Goal: Task Accomplishment & Management: Manage account settings

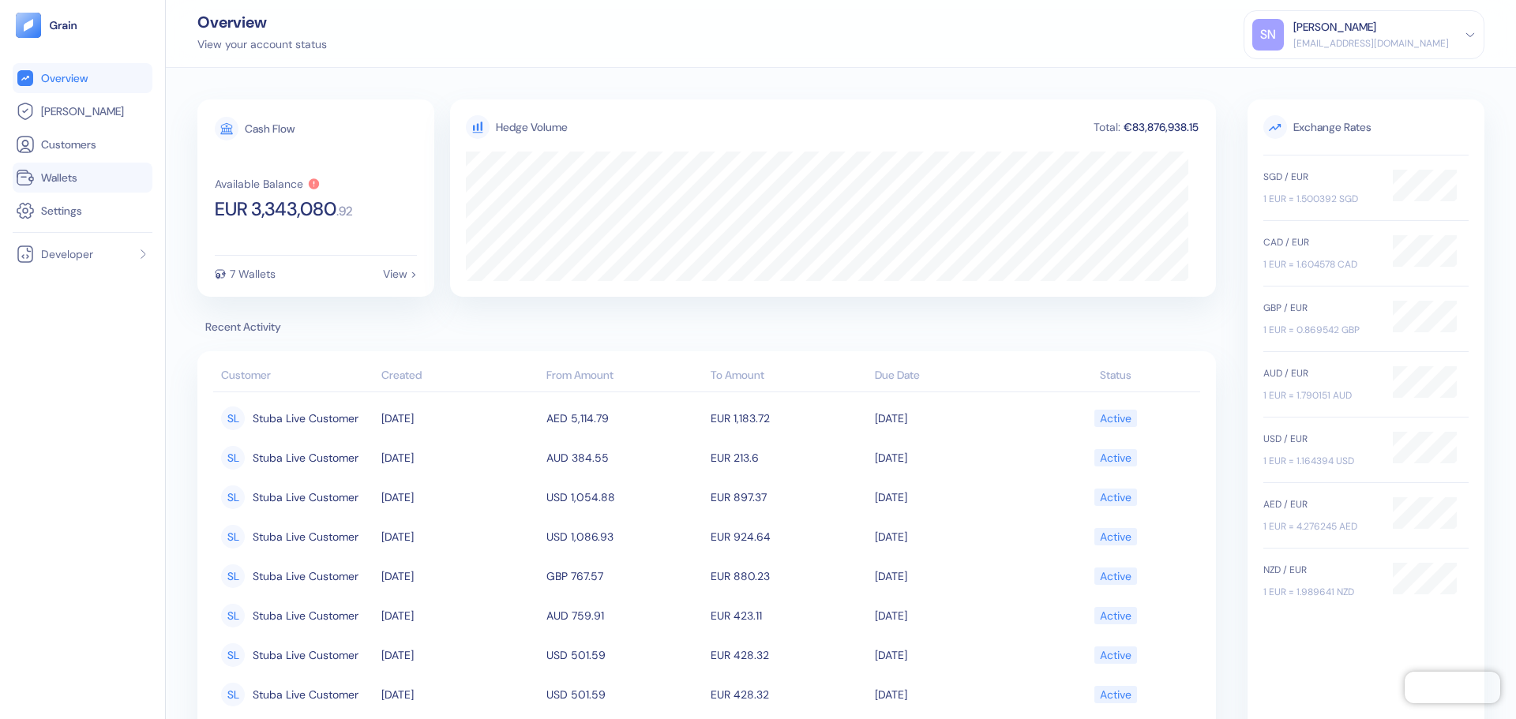
click at [104, 185] on link "Wallets" at bounding box center [82, 177] width 133 height 19
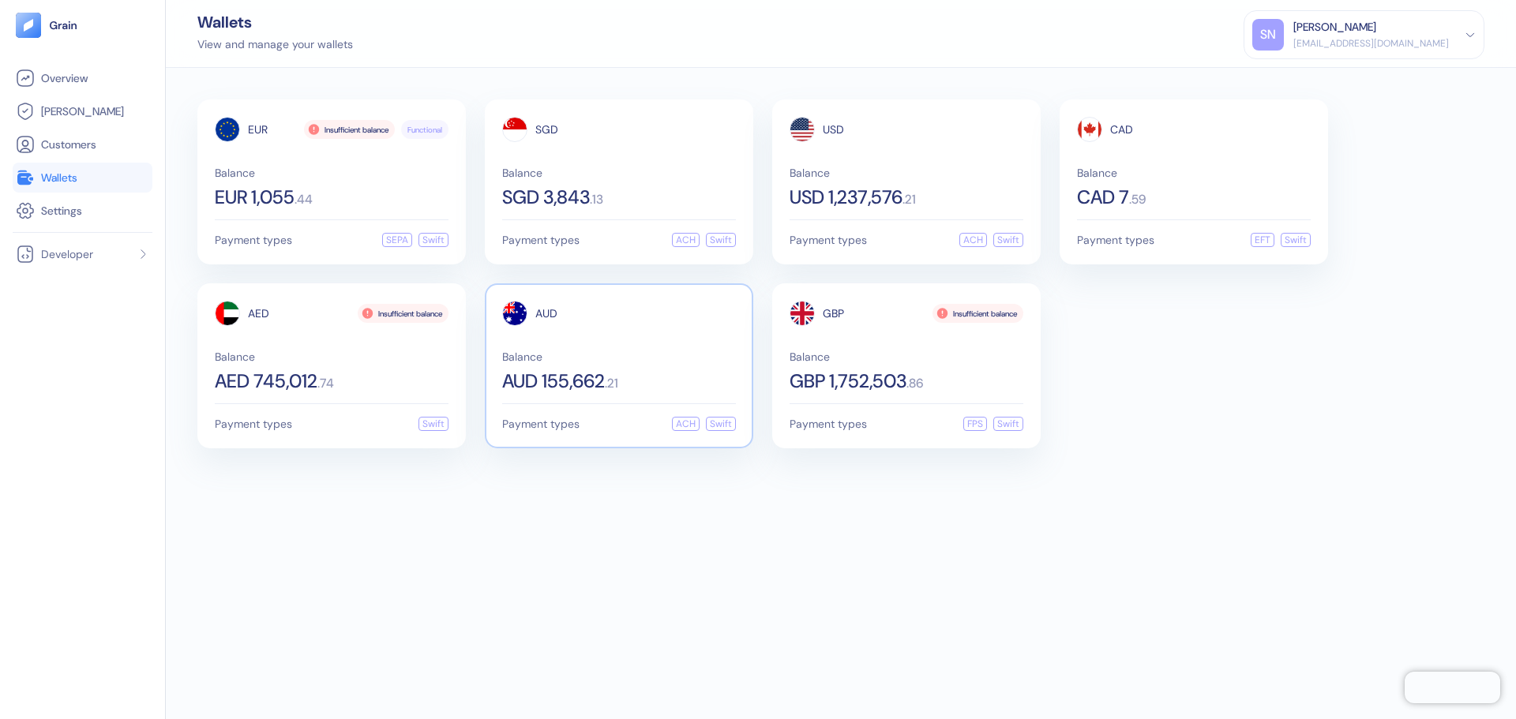
click at [692, 328] on div "AUD Balance AUD 155,662 . 21" at bounding box center [619, 346] width 234 height 90
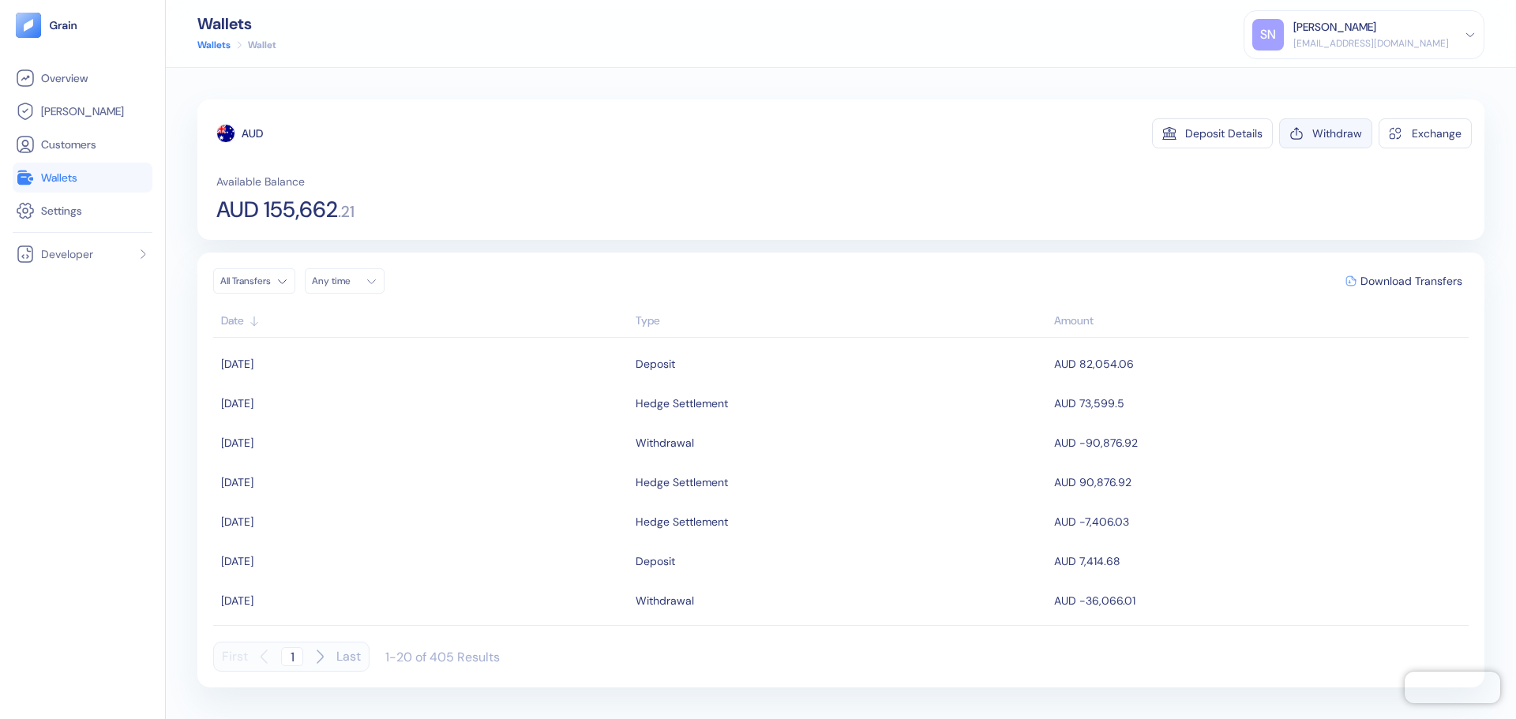
click at [1330, 141] on button "Withdraw" at bounding box center [1325, 133] width 93 height 30
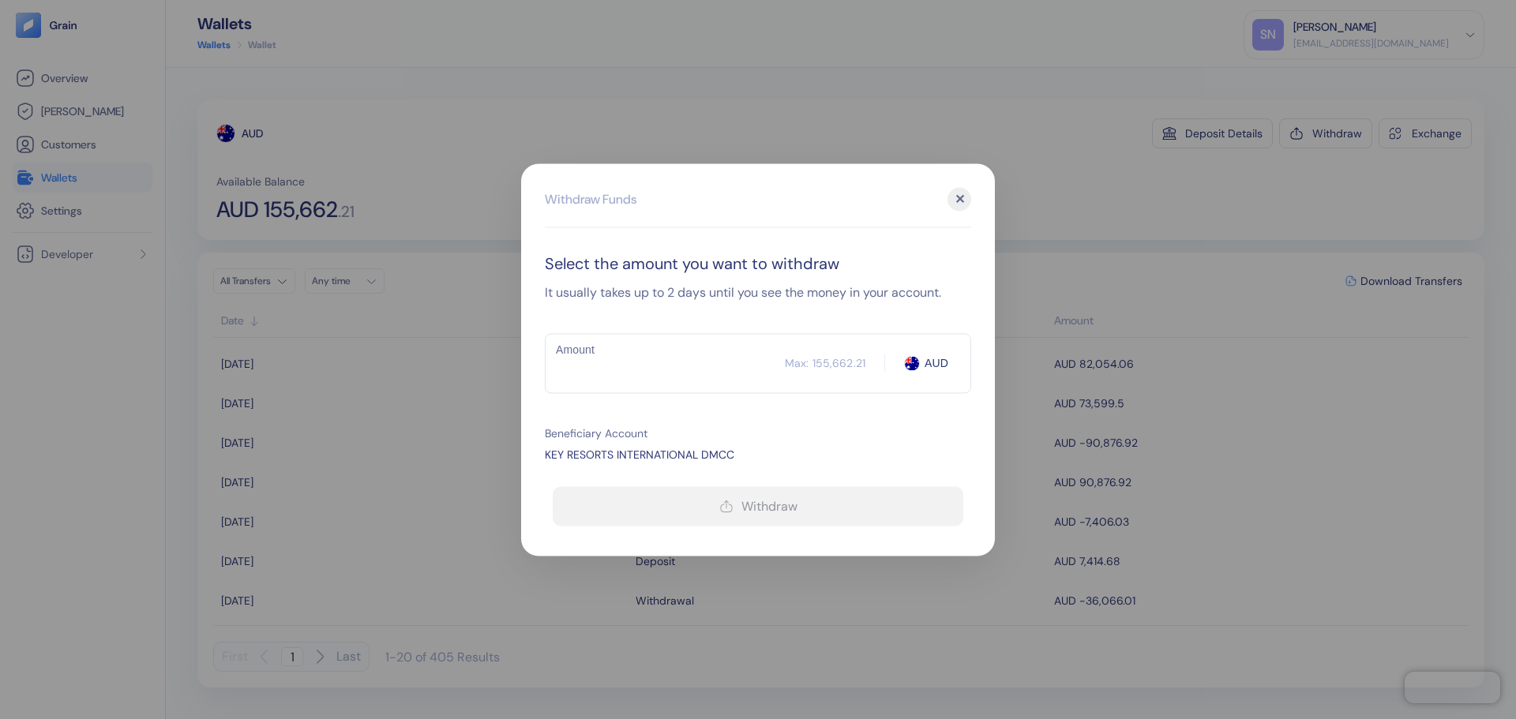
click at [648, 371] on input "Amount" at bounding box center [665, 363] width 240 height 39
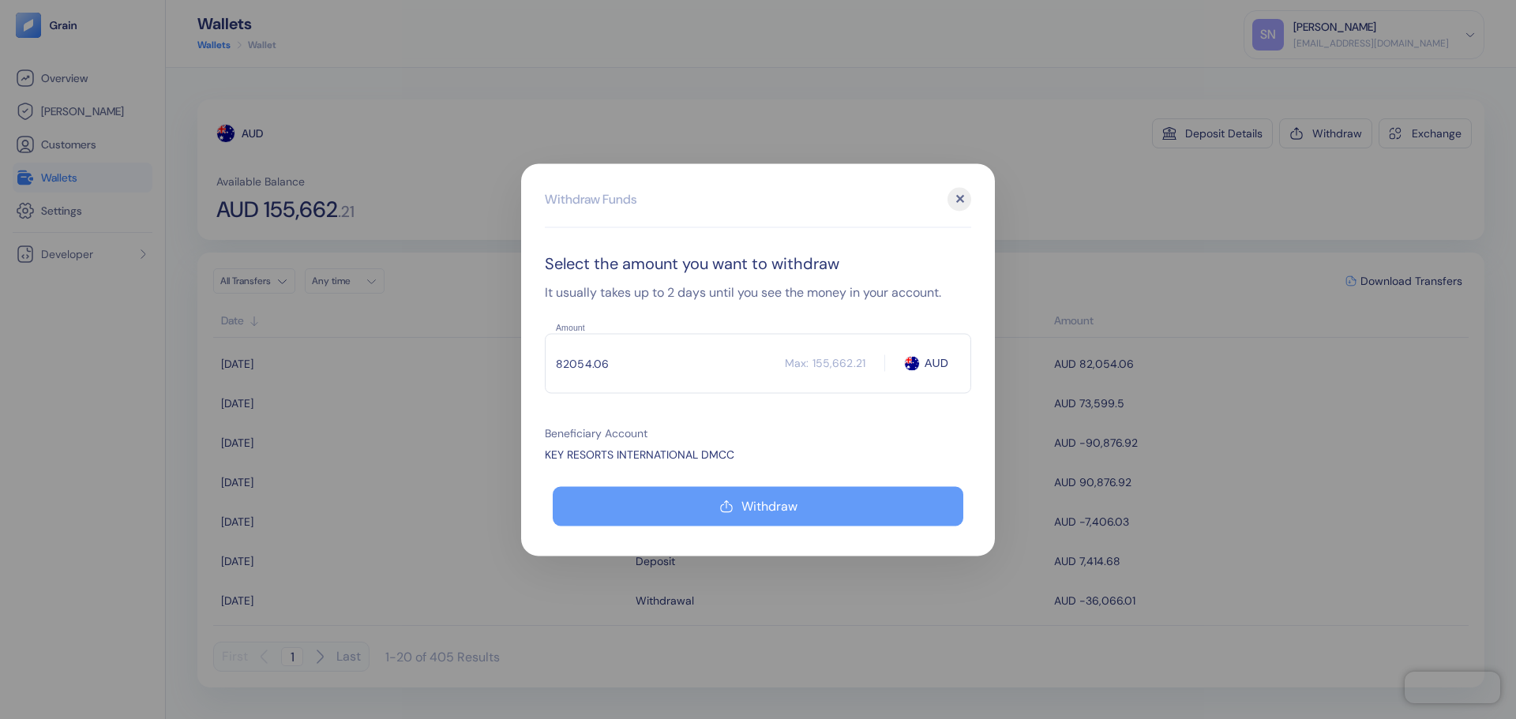
type input "82054.06"
click at [675, 499] on button "Withdraw" at bounding box center [758, 505] width 411 height 39
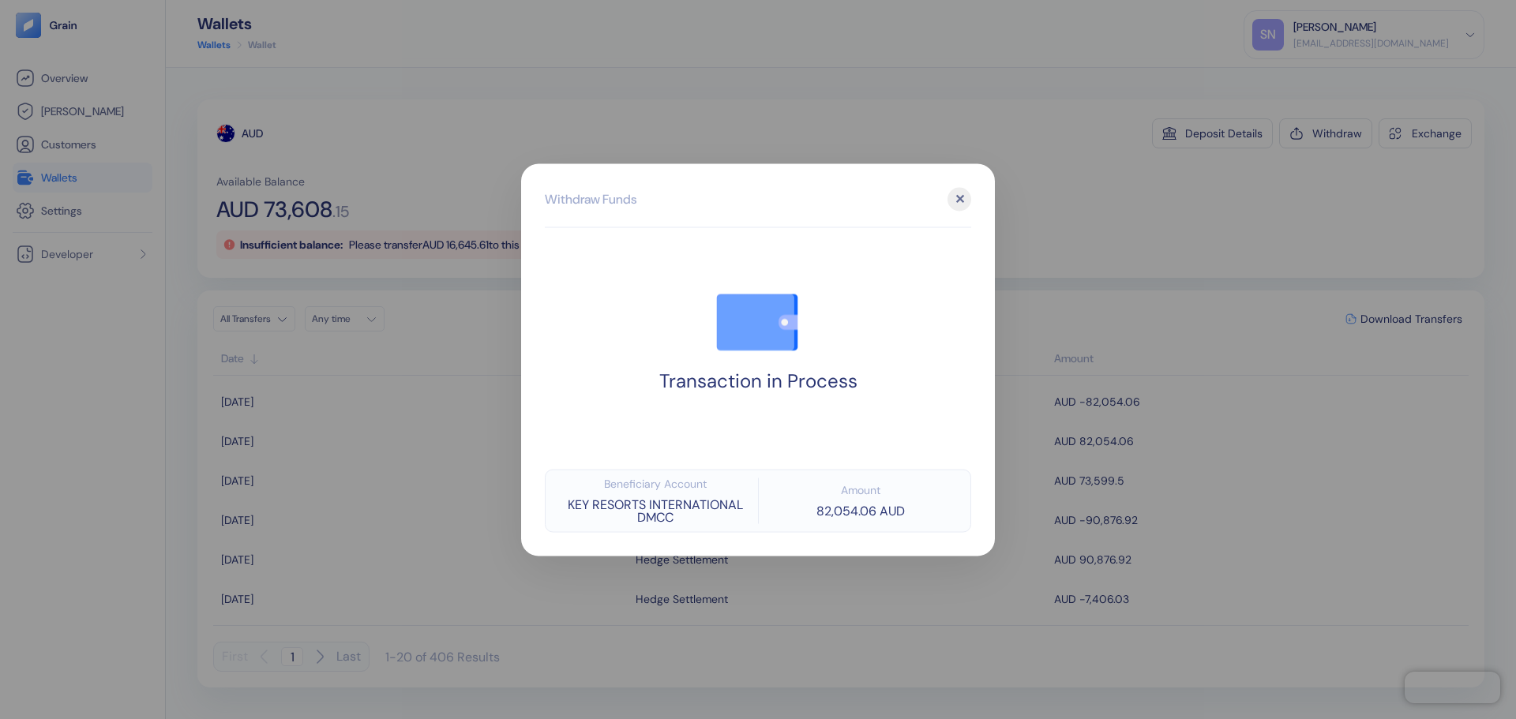
click at [1117, 197] on div at bounding box center [758, 359] width 1516 height 719
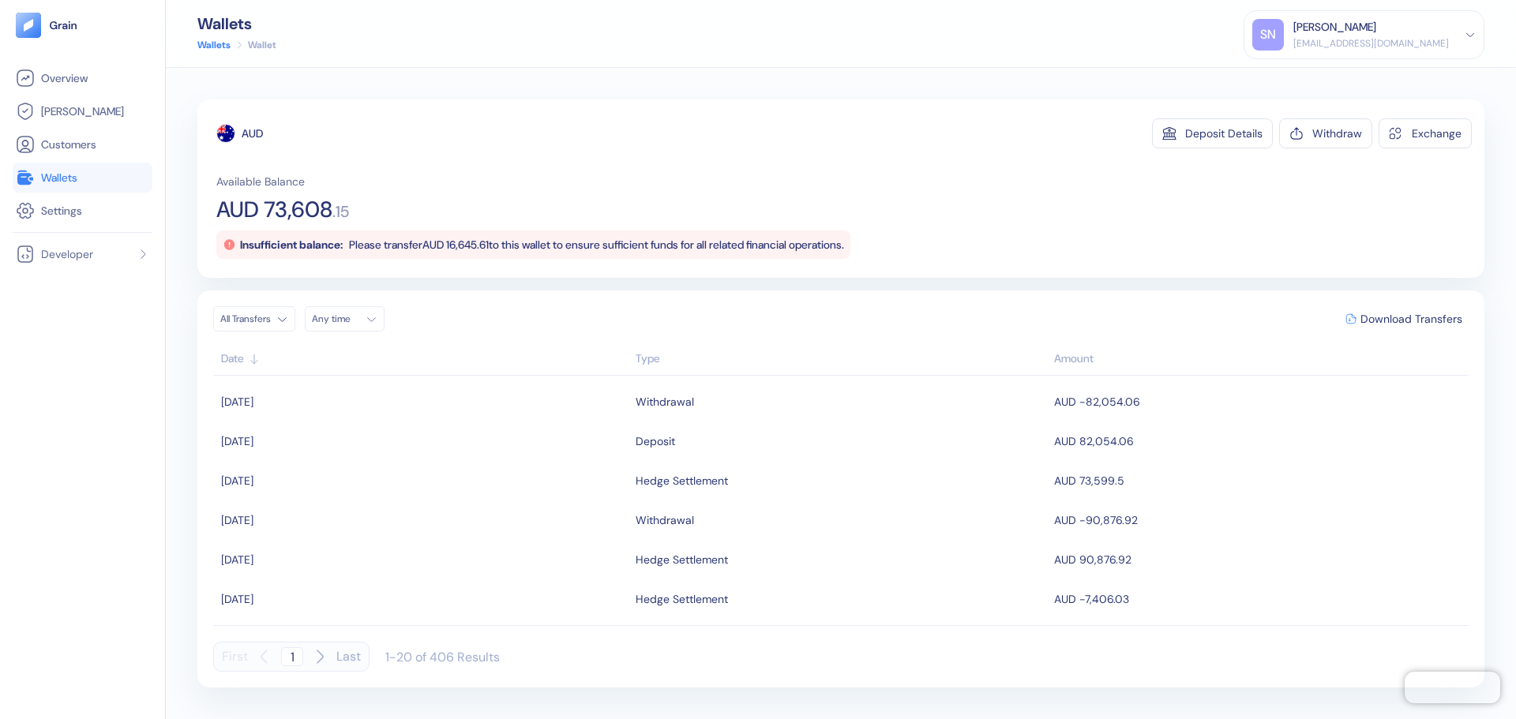
click at [77, 180] on span "Wallets" at bounding box center [59, 178] width 36 height 16
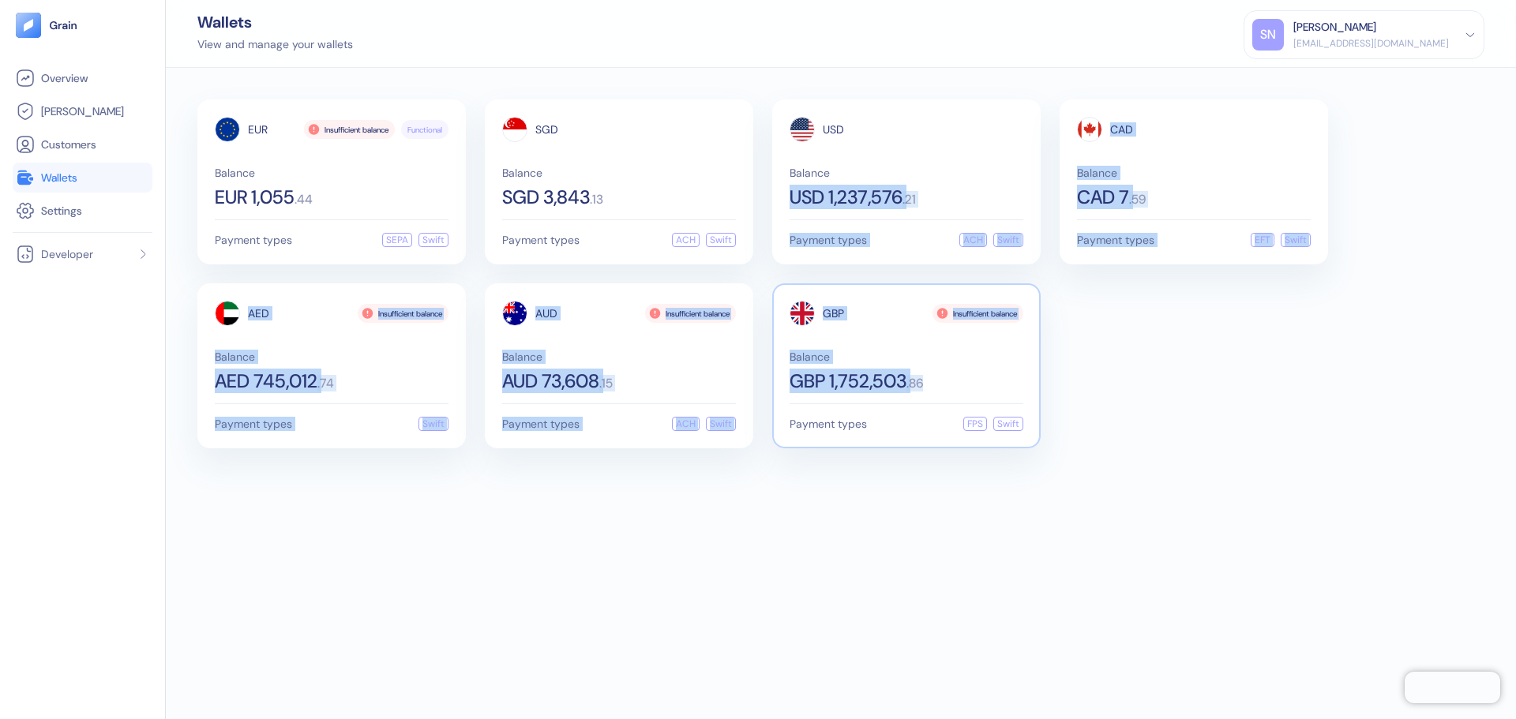
drag, startPoint x: 891, startPoint y: 169, endPoint x: 993, endPoint y: 395, distance: 248.1
click at [993, 395] on div "EUR Insufficient balance Functional Balance EUR 1,055 . 44 Payment types SEPA S…" at bounding box center [840, 273] width 1287 height 349
click at [993, 394] on div "GBP Insufficient balance Balance GBP 1,752,503 . 86 Payment types FPS Swift" at bounding box center [906, 365] width 268 height 165
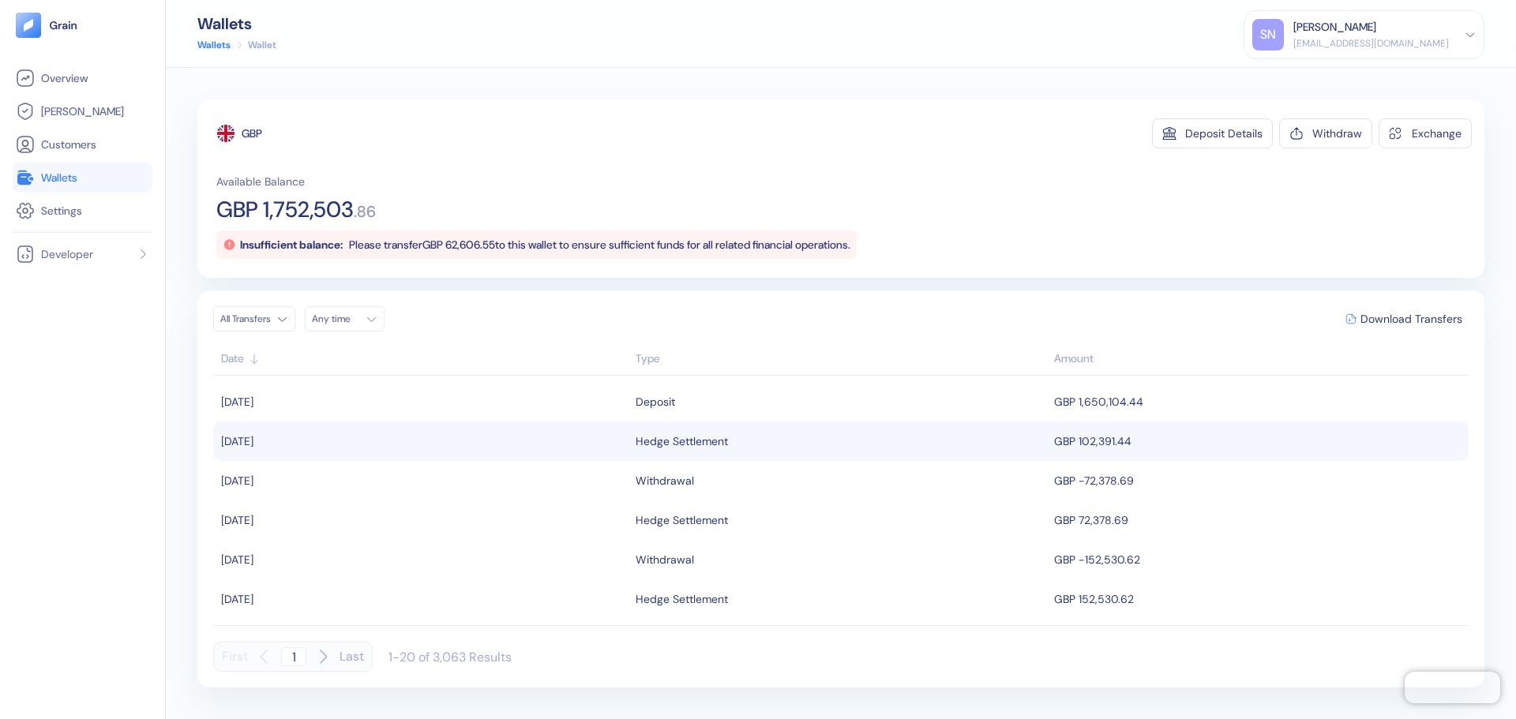
click at [1139, 441] on td "GBP 102,391.44" at bounding box center [1259, 441] width 419 height 39
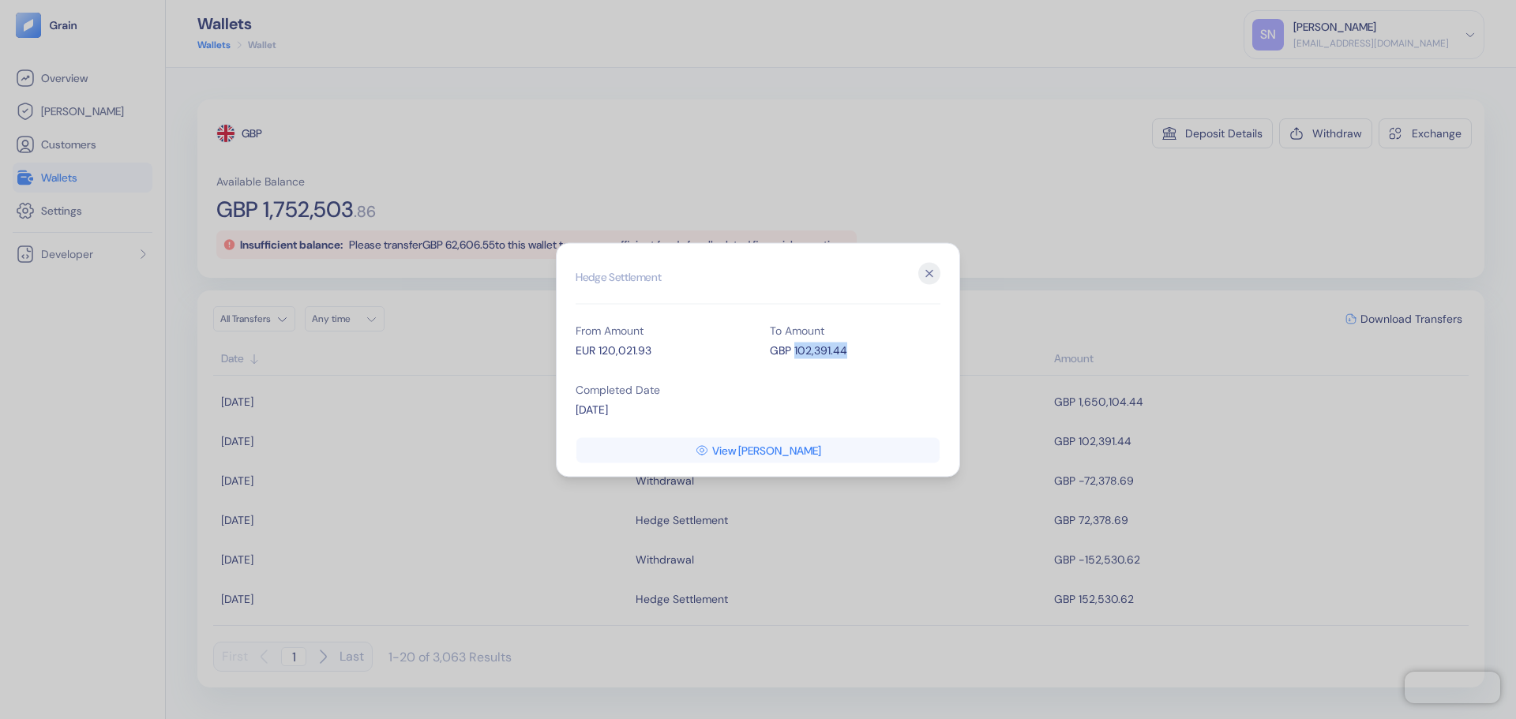
drag, startPoint x: 847, startPoint y: 350, endPoint x: 794, endPoint y: 351, distance: 52.9
click at [794, 351] on div "GBP 102,391.44" at bounding box center [855, 350] width 171 height 17
copy div "102,391.44"
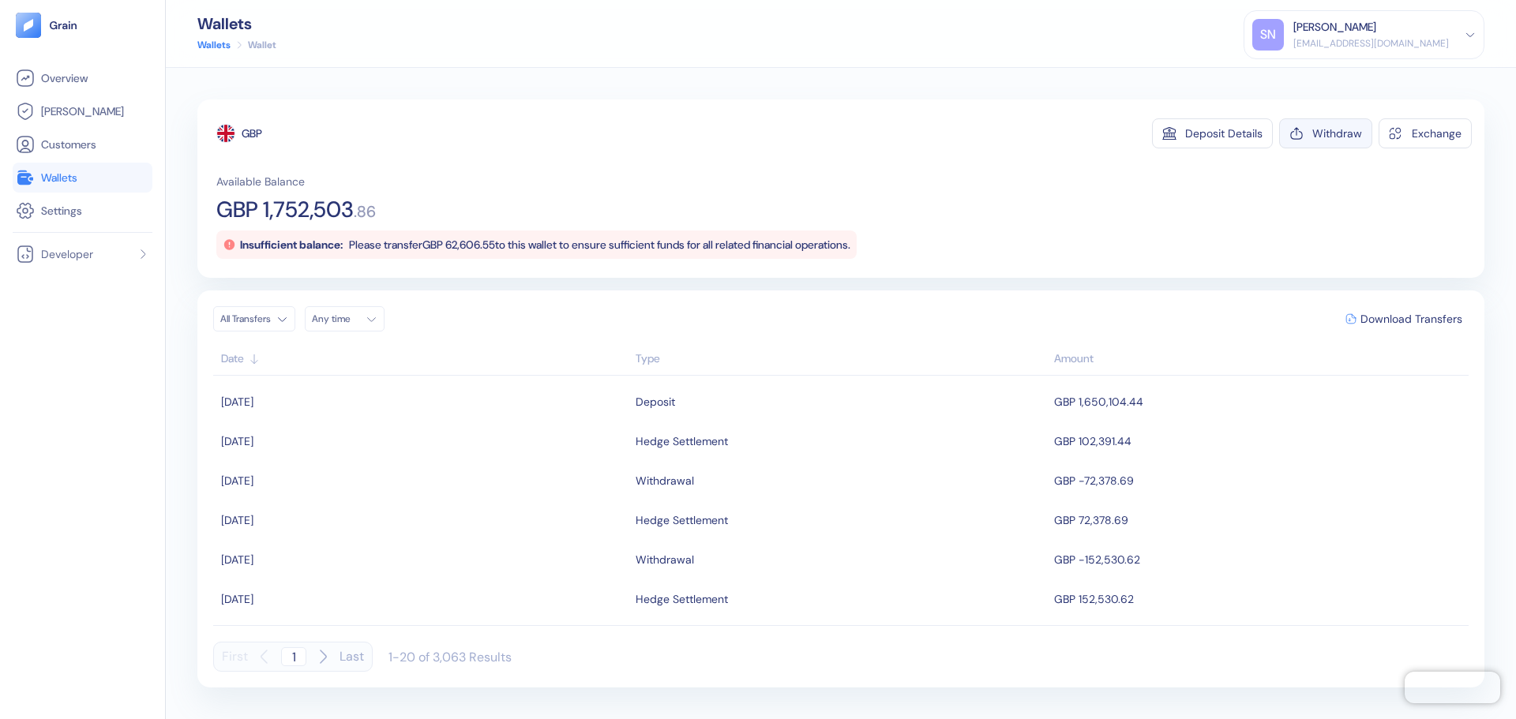
click at [1311, 147] on button "Withdraw" at bounding box center [1325, 133] width 93 height 30
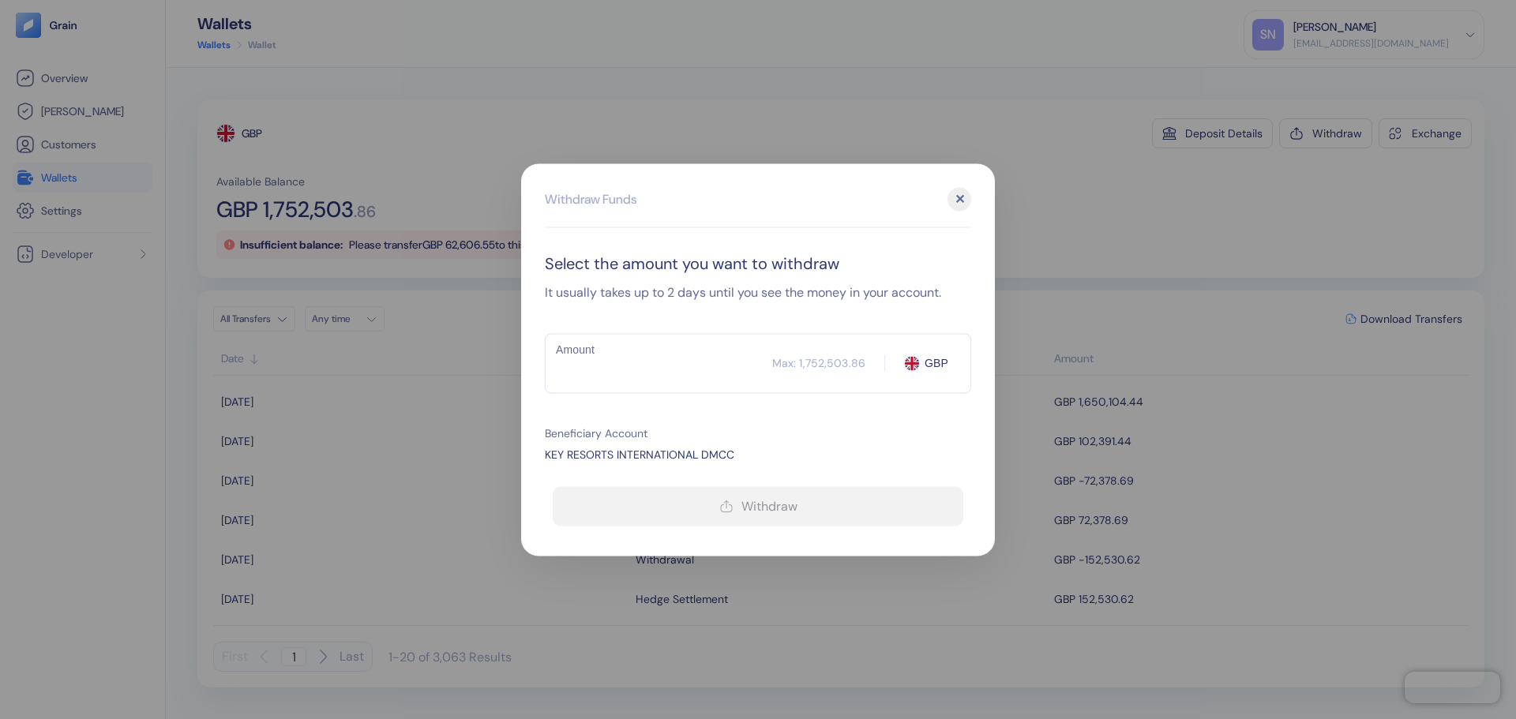
click at [688, 359] on input "Amount" at bounding box center [658, 363] width 227 height 39
paste input "102391.44"
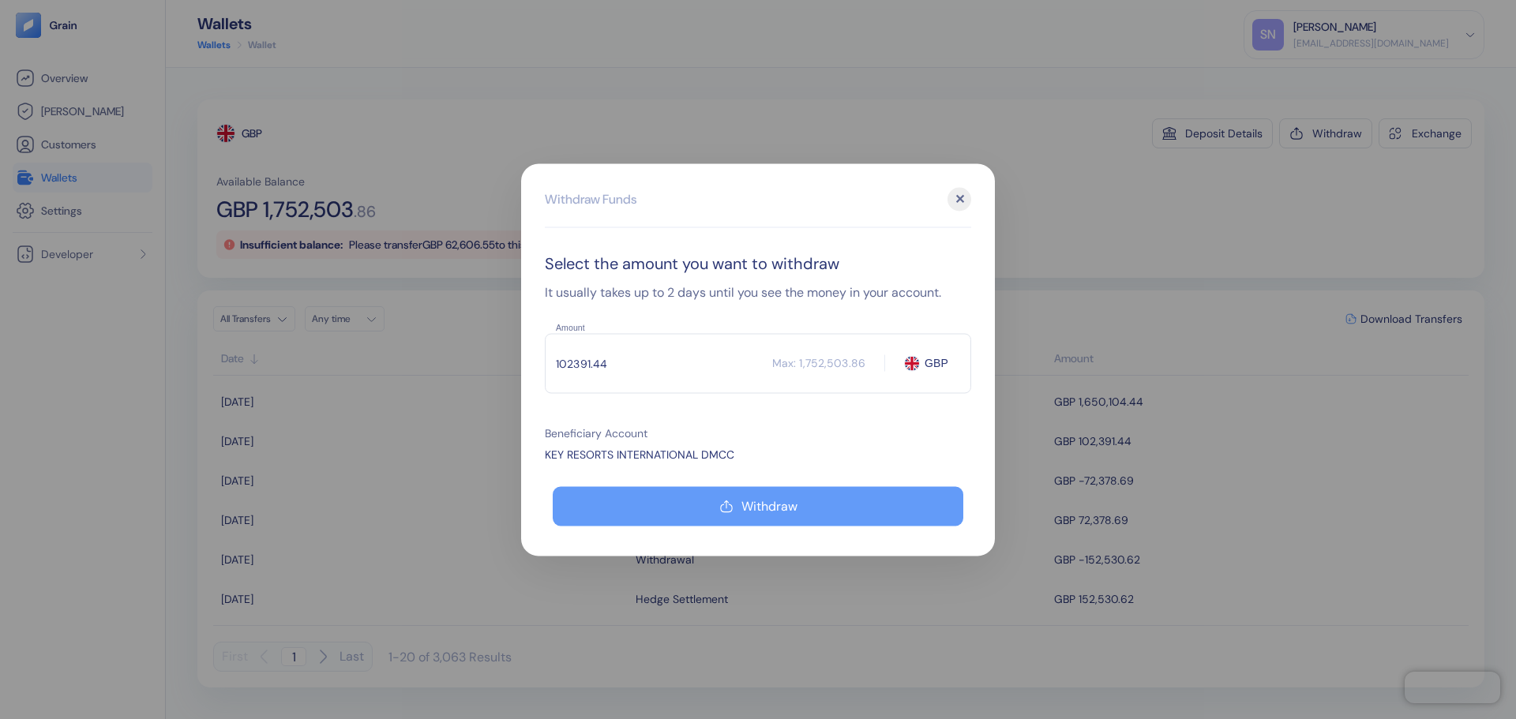
type input "102391.44"
click at [693, 503] on button "Withdraw" at bounding box center [758, 505] width 411 height 39
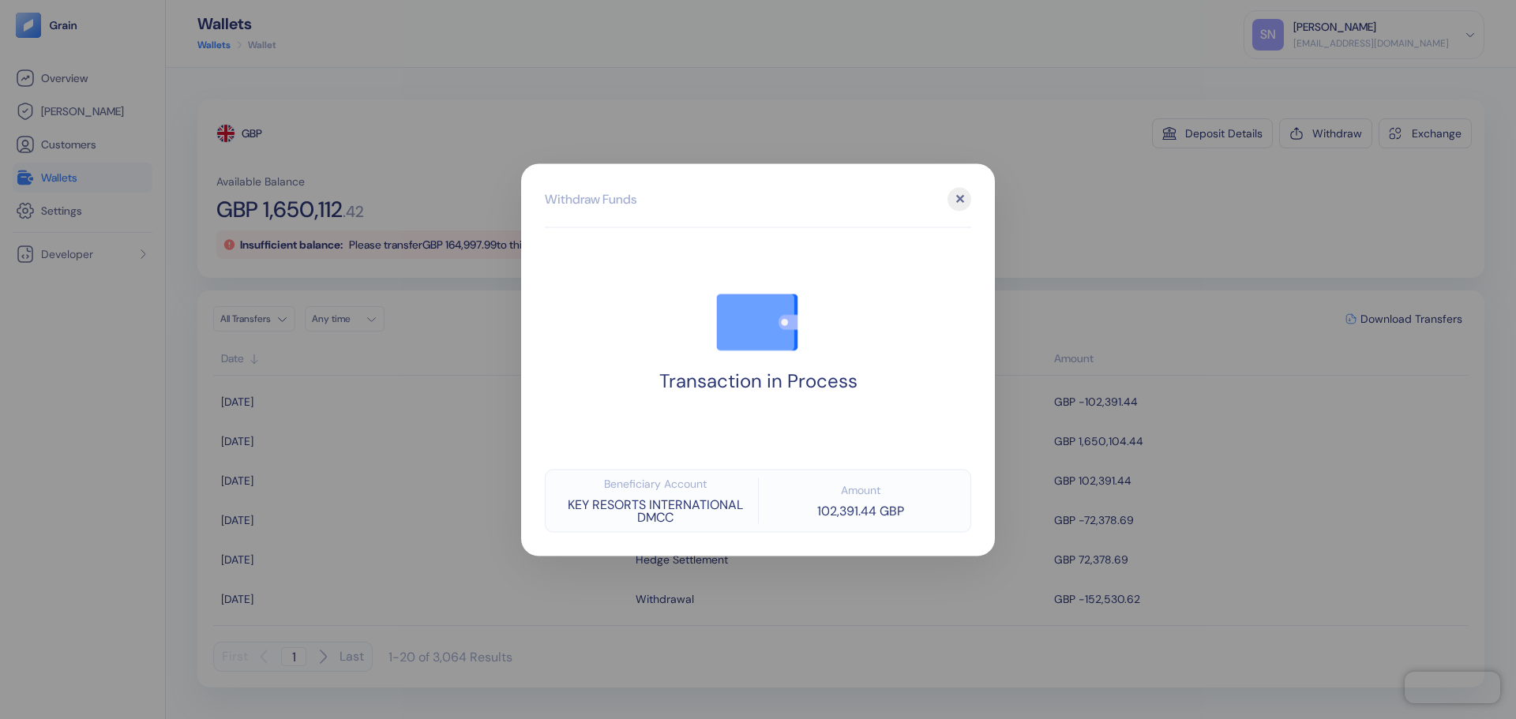
click at [1109, 190] on div at bounding box center [758, 359] width 1516 height 719
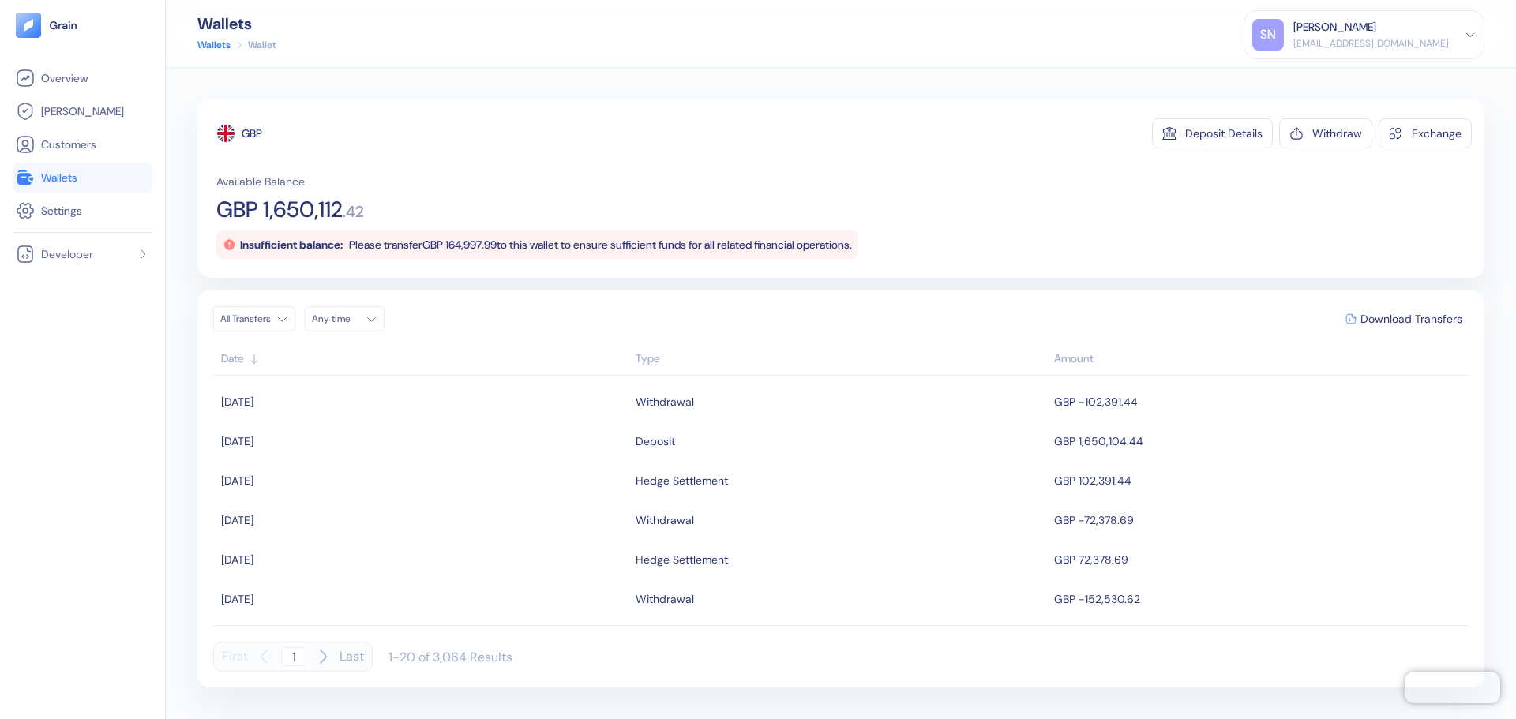
click at [81, 170] on link "Wallets" at bounding box center [82, 177] width 133 height 19
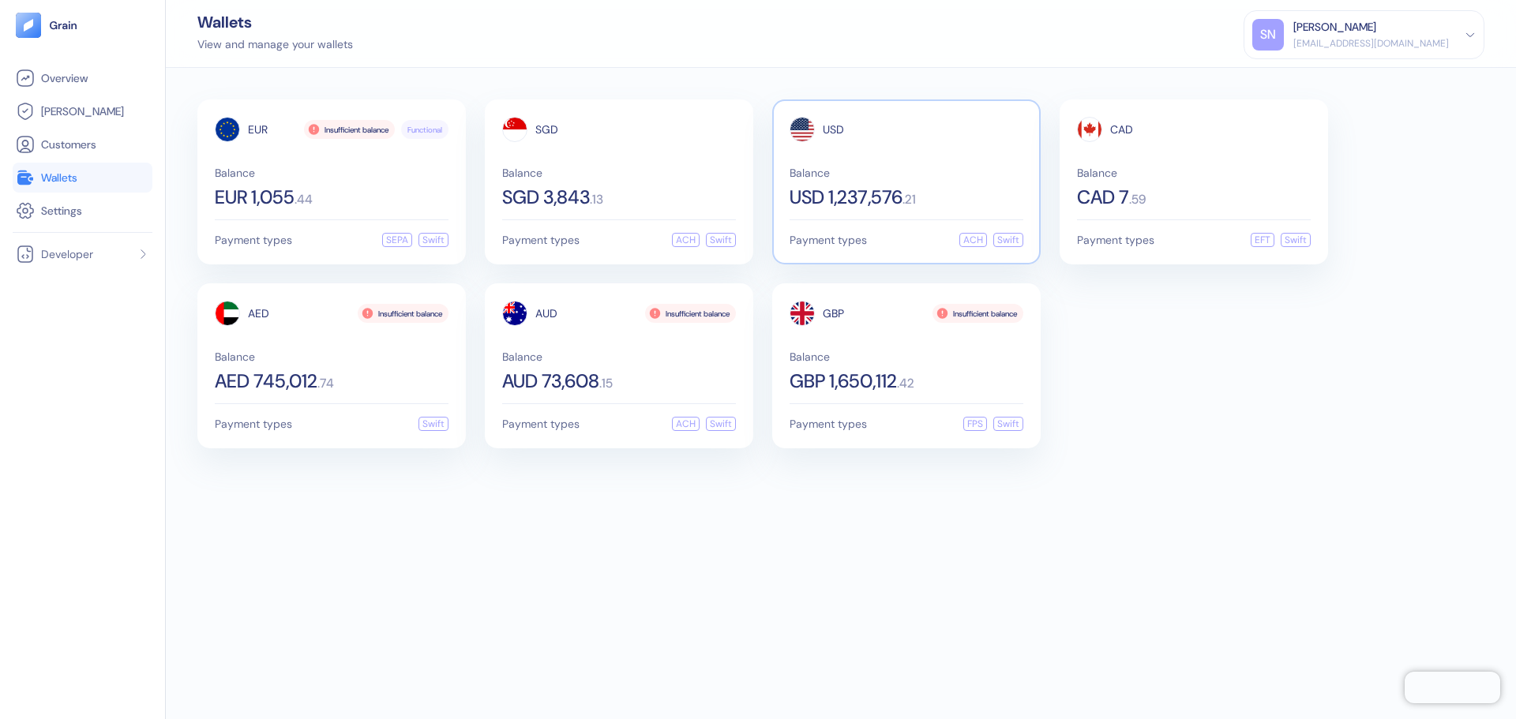
click at [939, 198] on div "USD 1,237,576 . 21" at bounding box center [907, 197] width 234 height 19
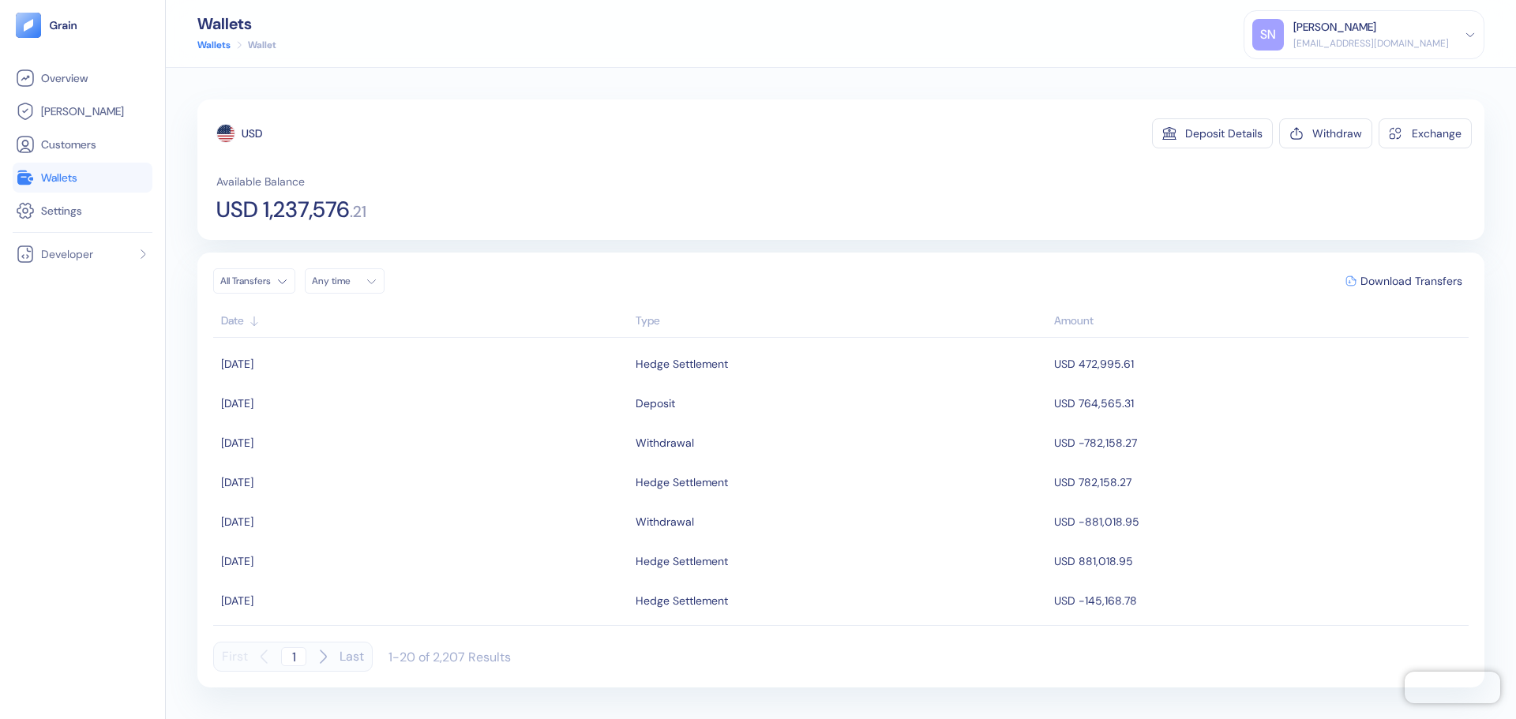
click at [59, 176] on span "Wallets" at bounding box center [59, 178] width 36 height 16
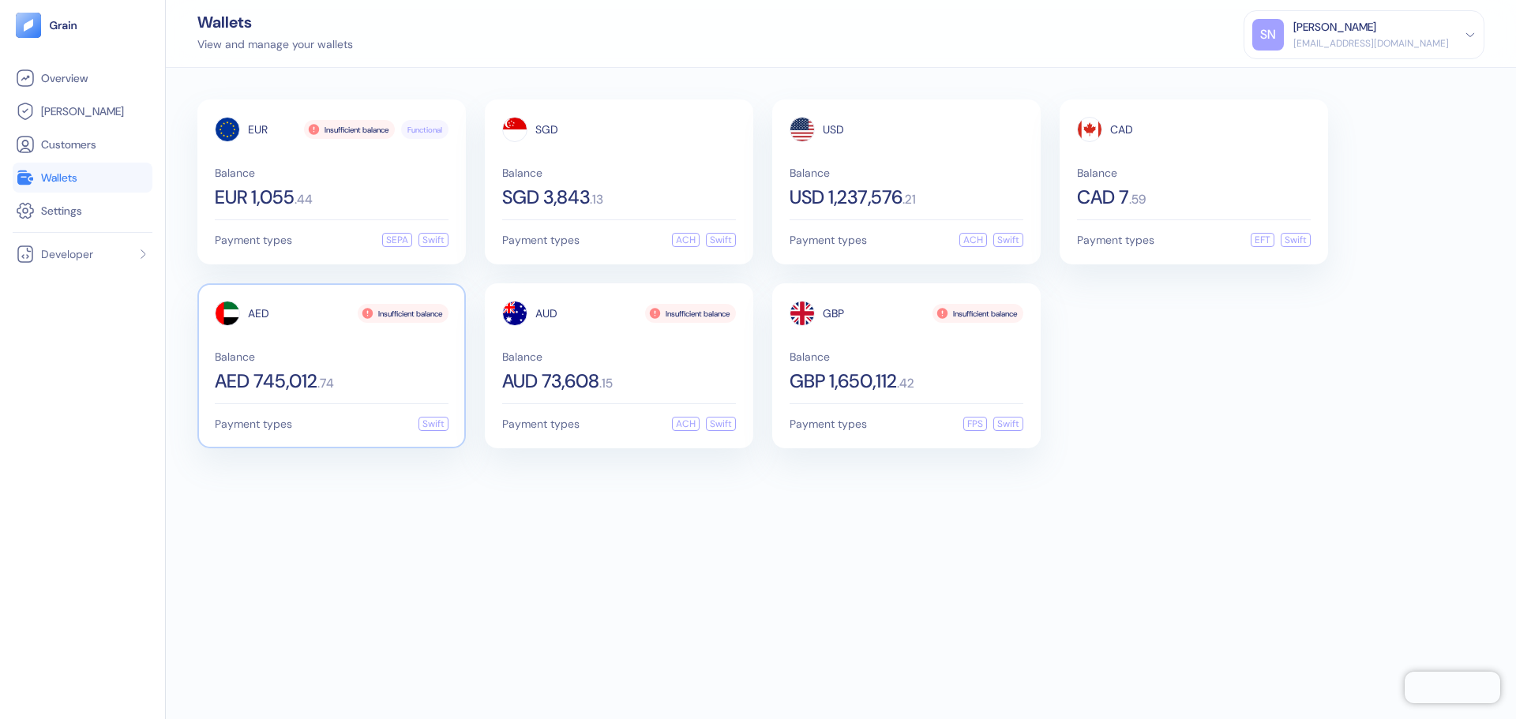
click at [389, 378] on div "AED 745,012 . 74" at bounding box center [332, 381] width 234 height 19
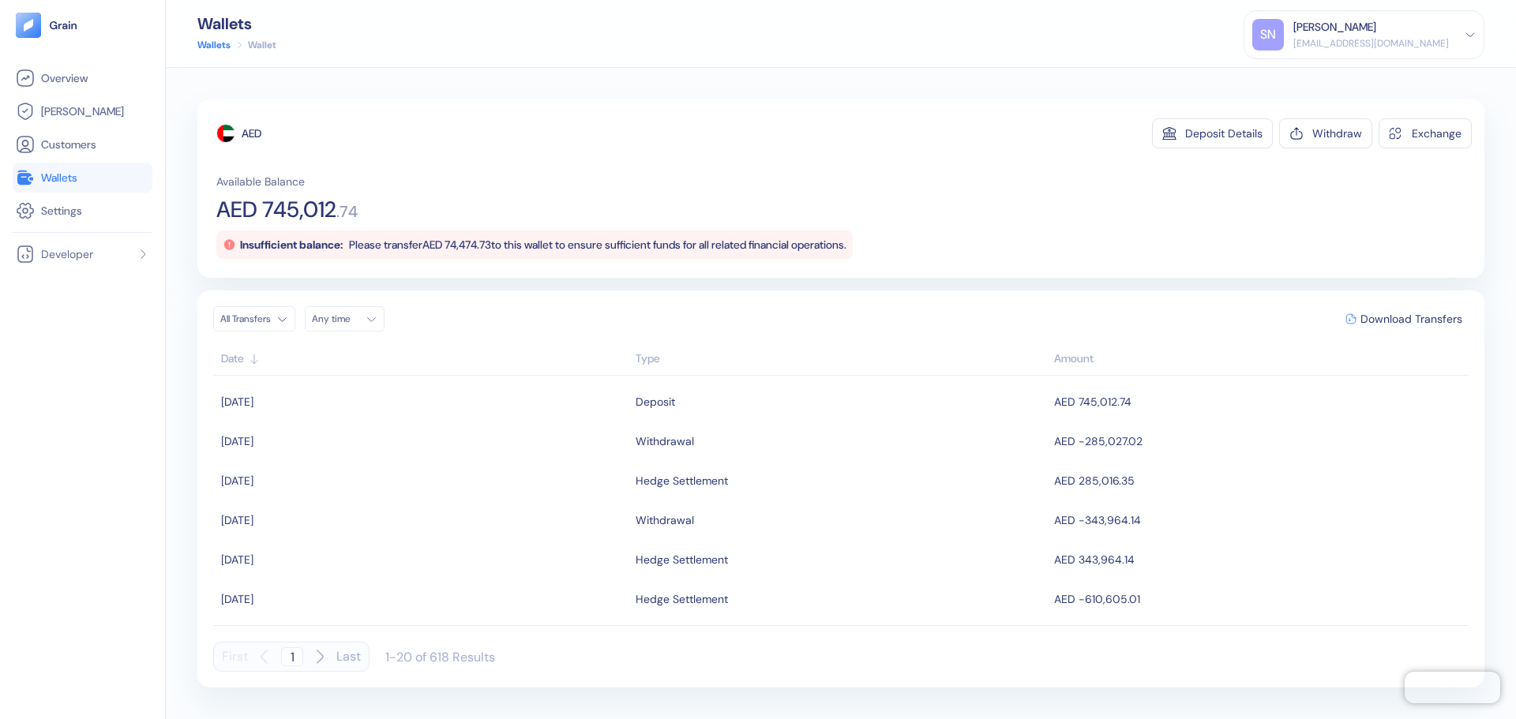
click at [54, 170] on span "Wallets" at bounding box center [59, 178] width 36 height 16
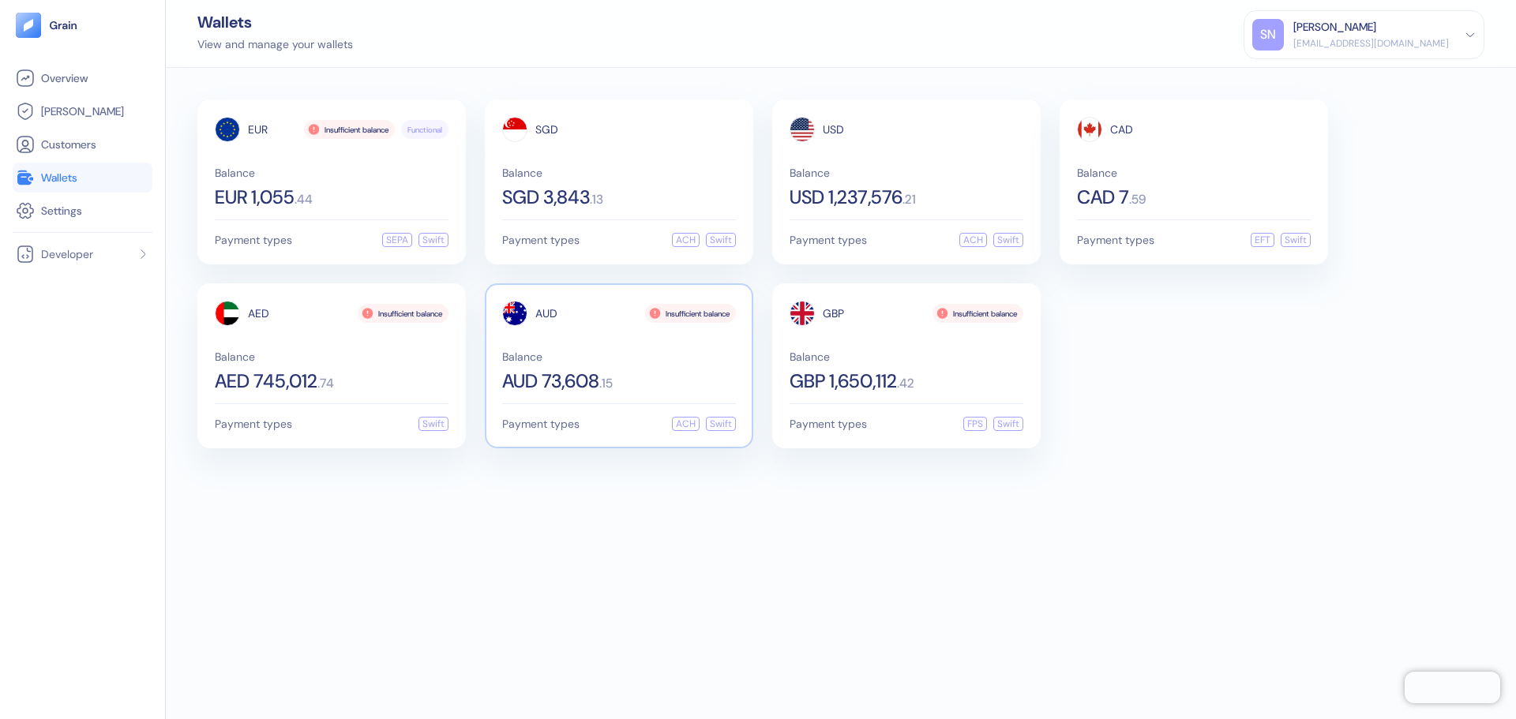
click at [677, 364] on div "Balance AUD 73,608 . 15" at bounding box center [619, 370] width 234 height 39
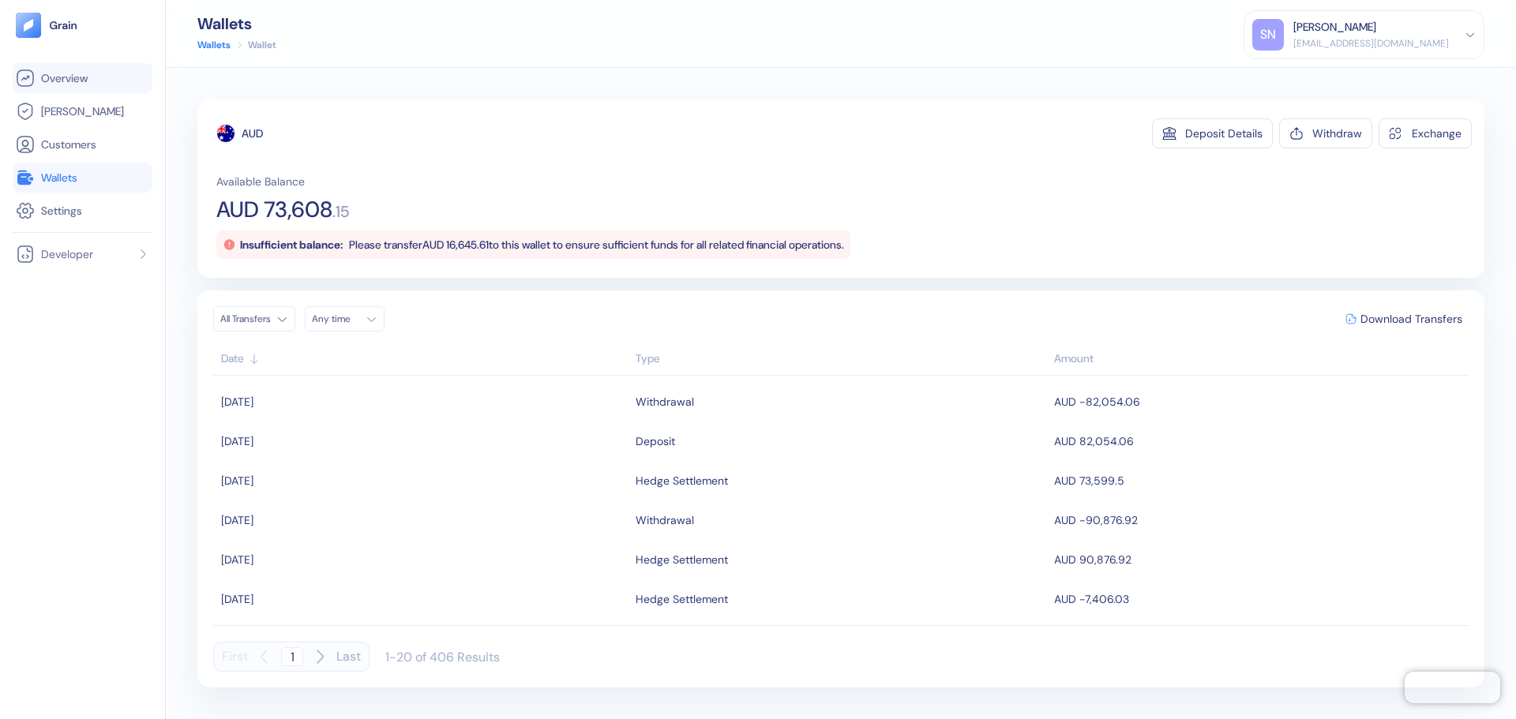
click at [96, 85] on link "Overview" at bounding box center [82, 78] width 133 height 19
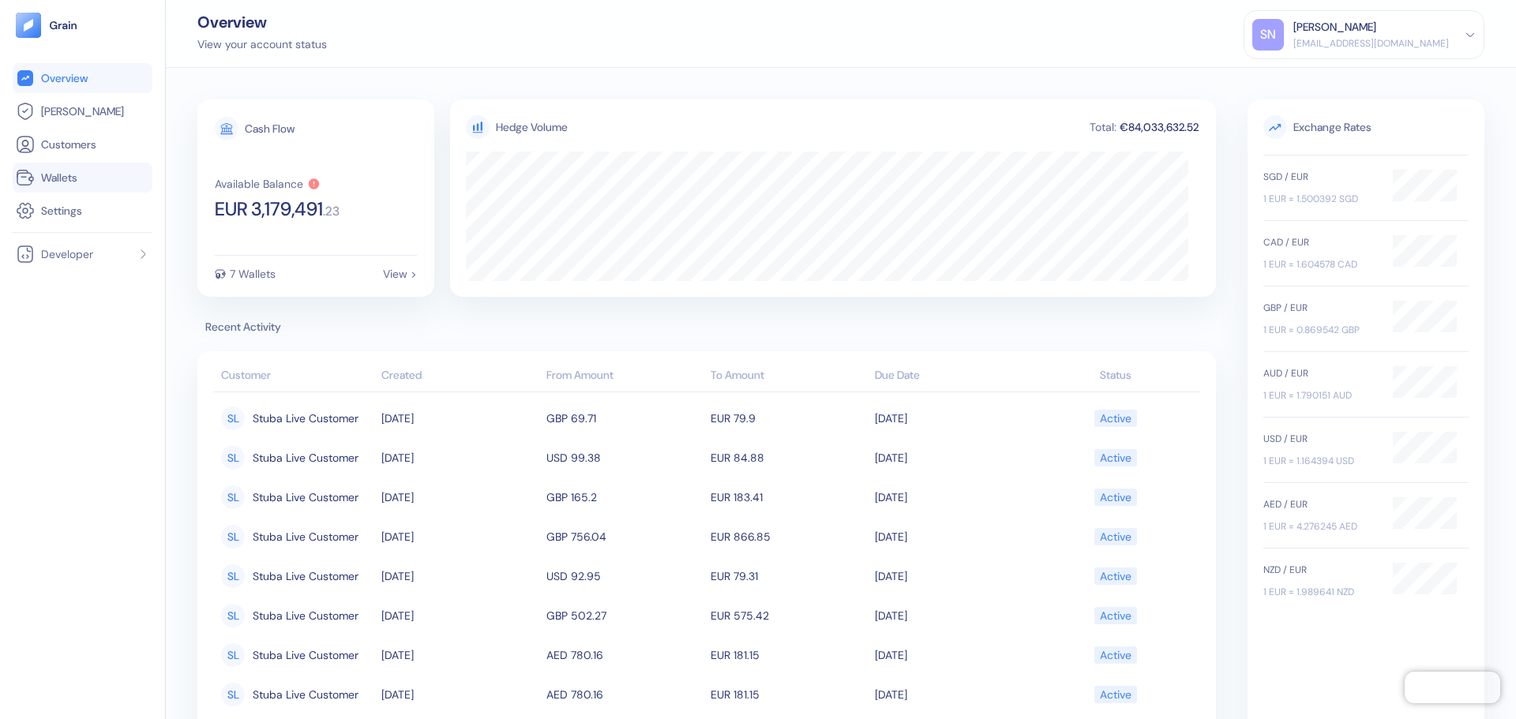
click at [103, 178] on link "Wallets" at bounding box center [82, 177] width 133 height 19
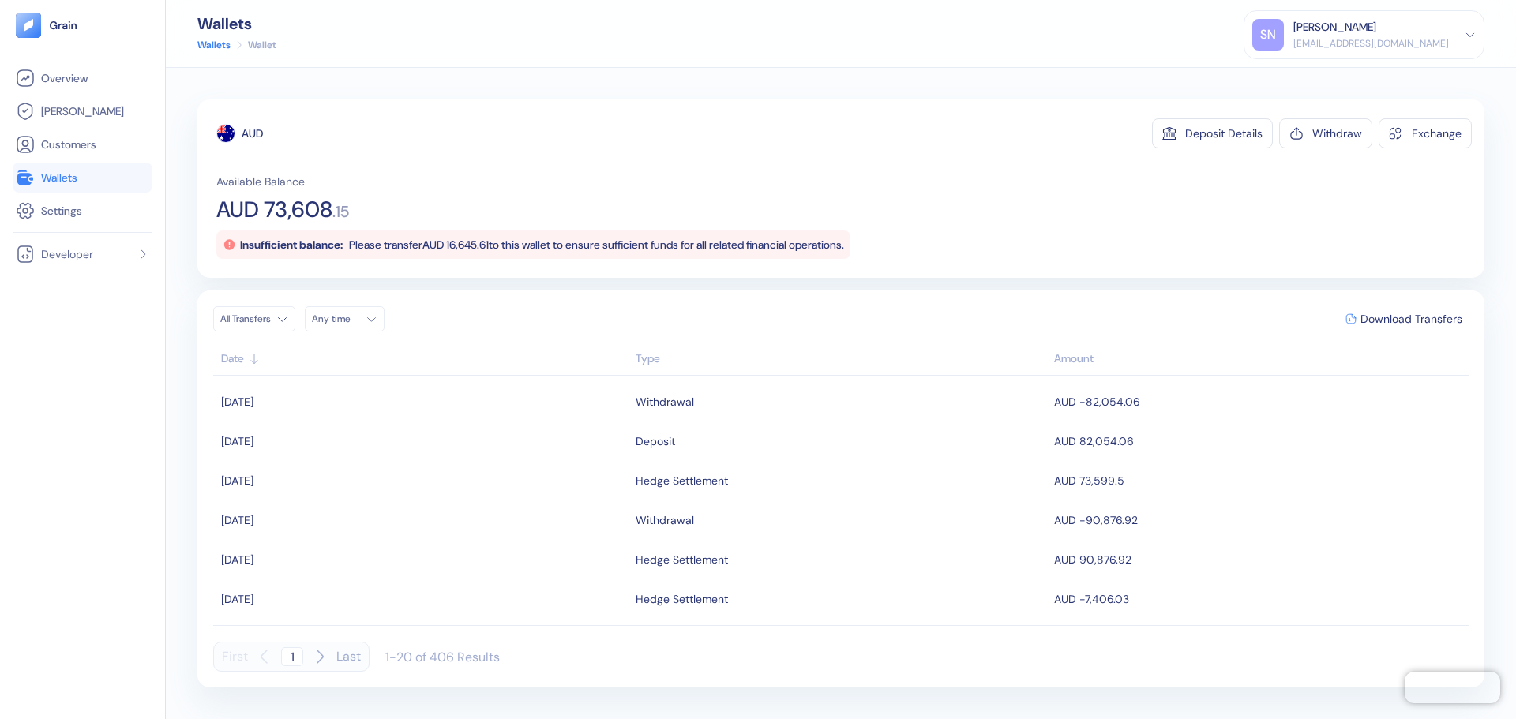
click at [106, 178] on link "Wallets" at bounding box center [82, 177] width 133 height 19
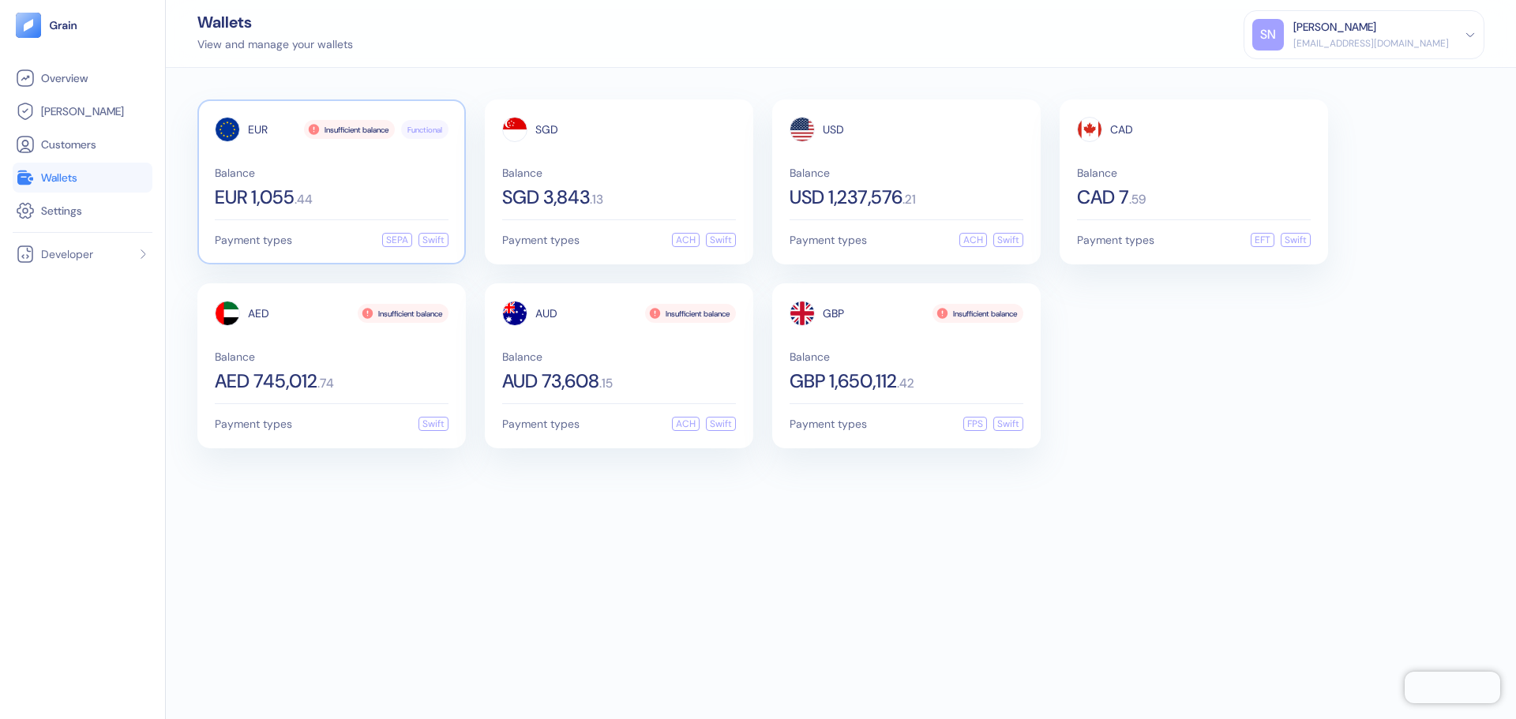
click at [379, 191] on div "EUR 1,055 . 44" at bounding box center [332, 197] width 234 height 19
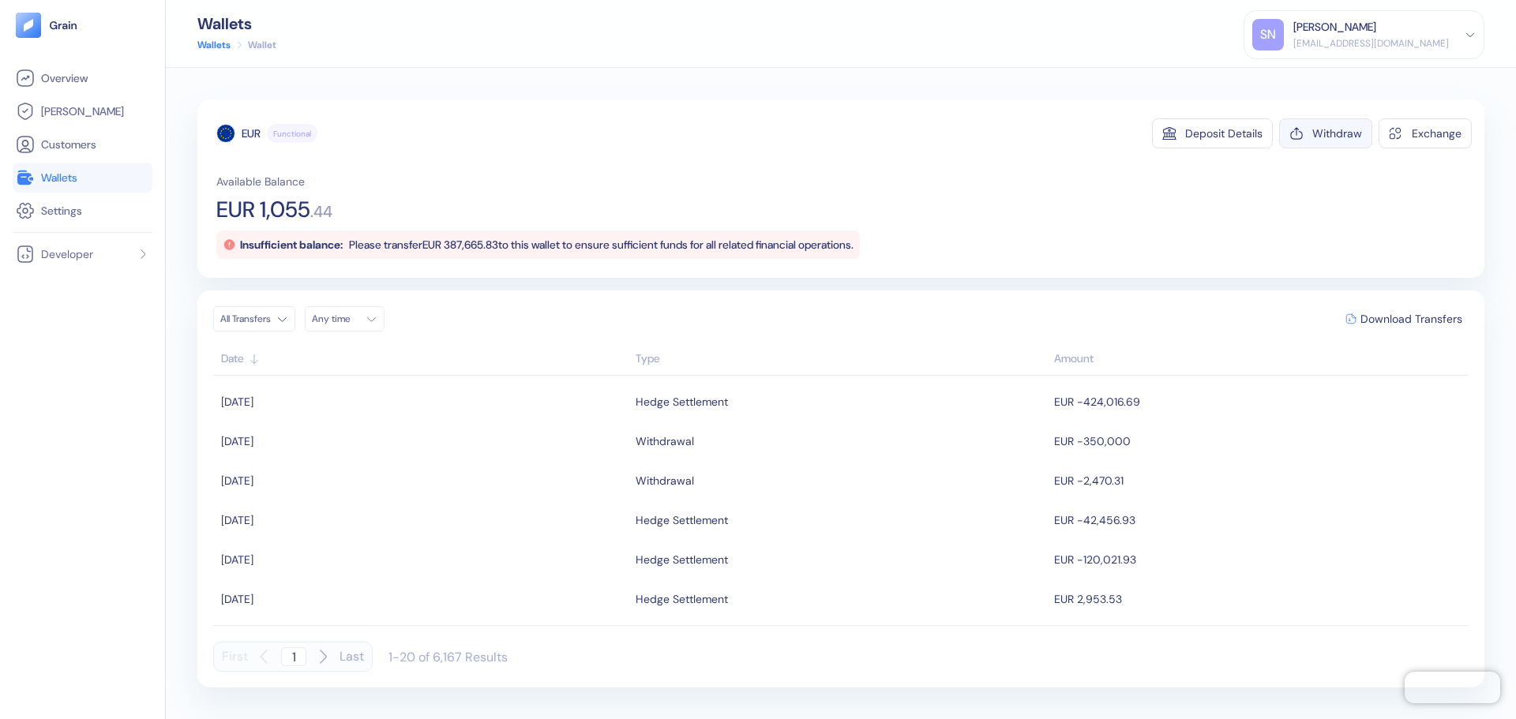
click at [1340, 133] on div "Withdraw" at bounding box center [1337, 133] width 50 height 11
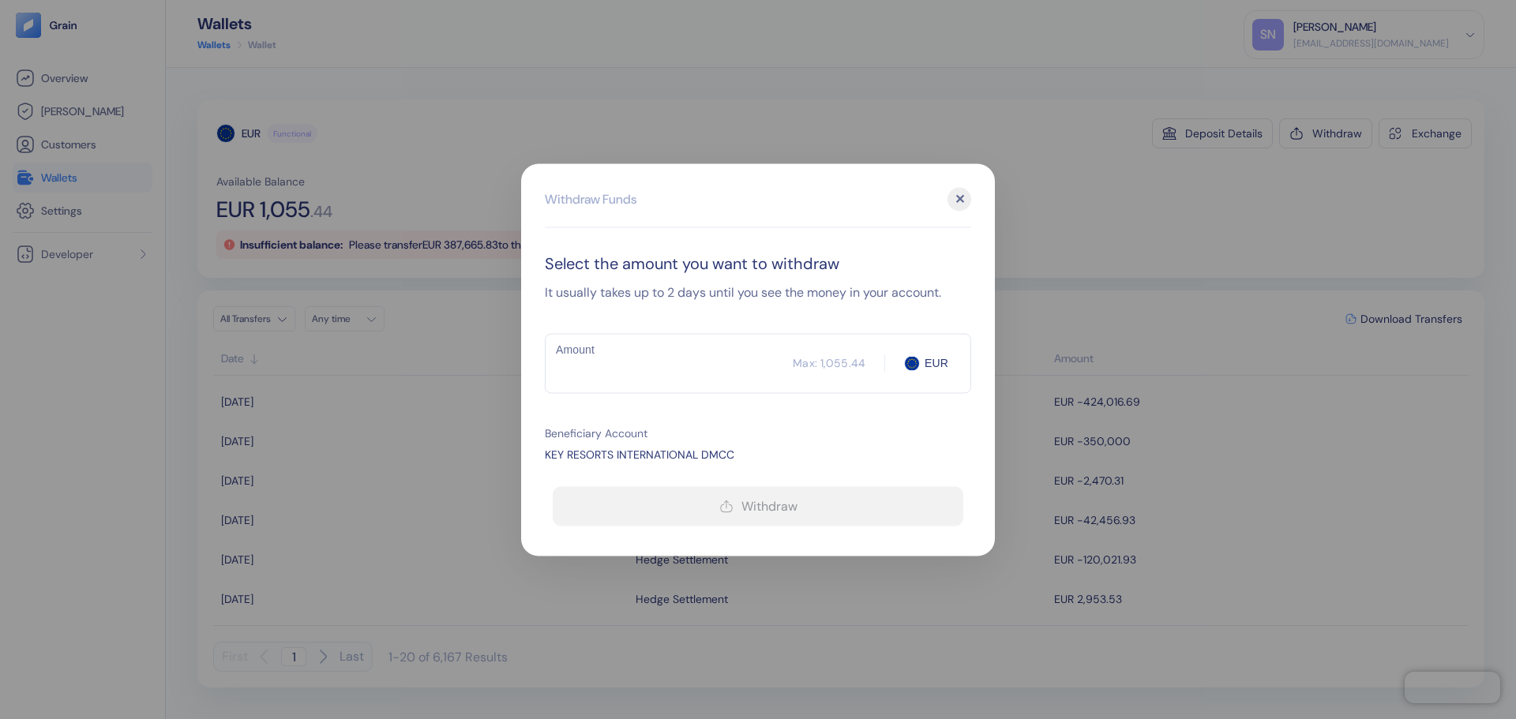
click at [967, 202] on div "✕" at bounding box center [960, 199] width 24 height 24
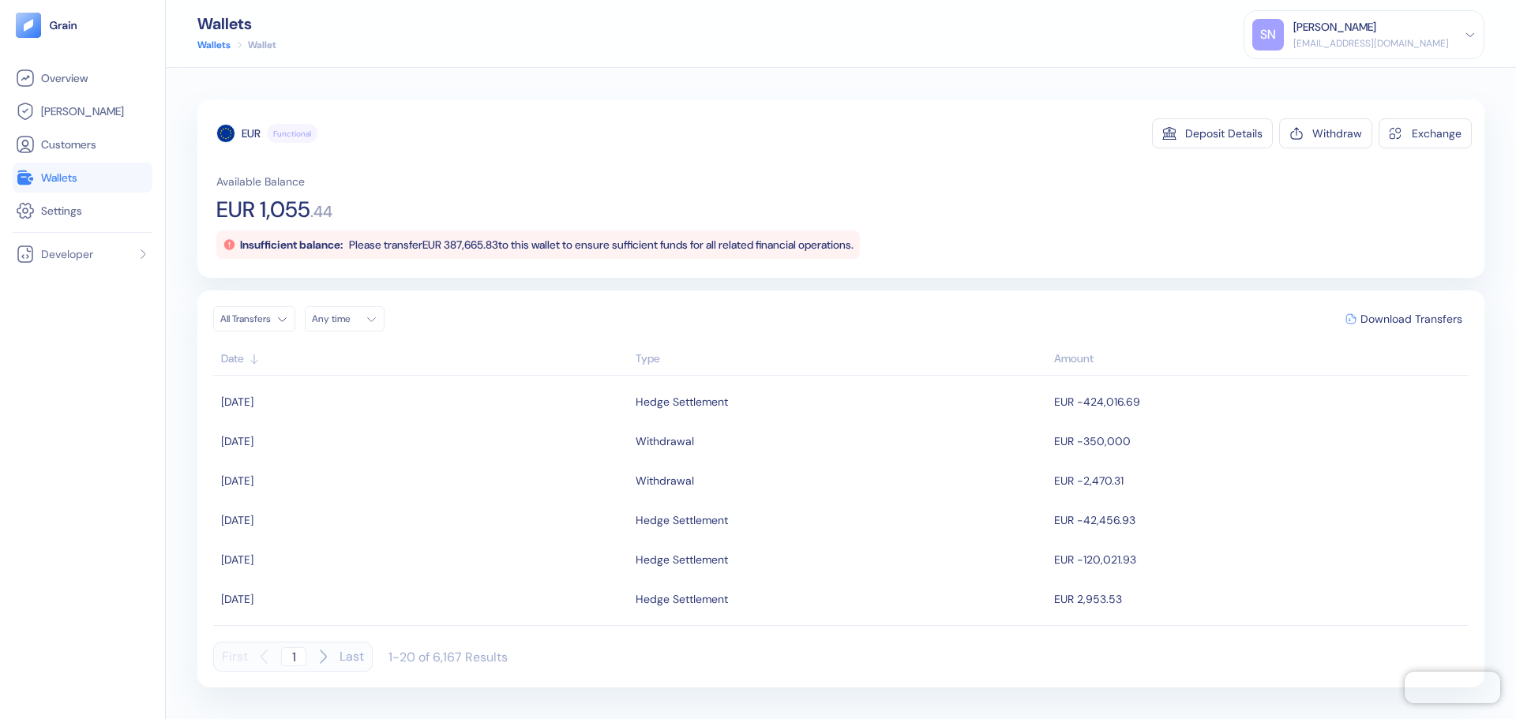
click at [77, 183] on span "Wallets" at bounding box center [59, 178] width 36 height 16
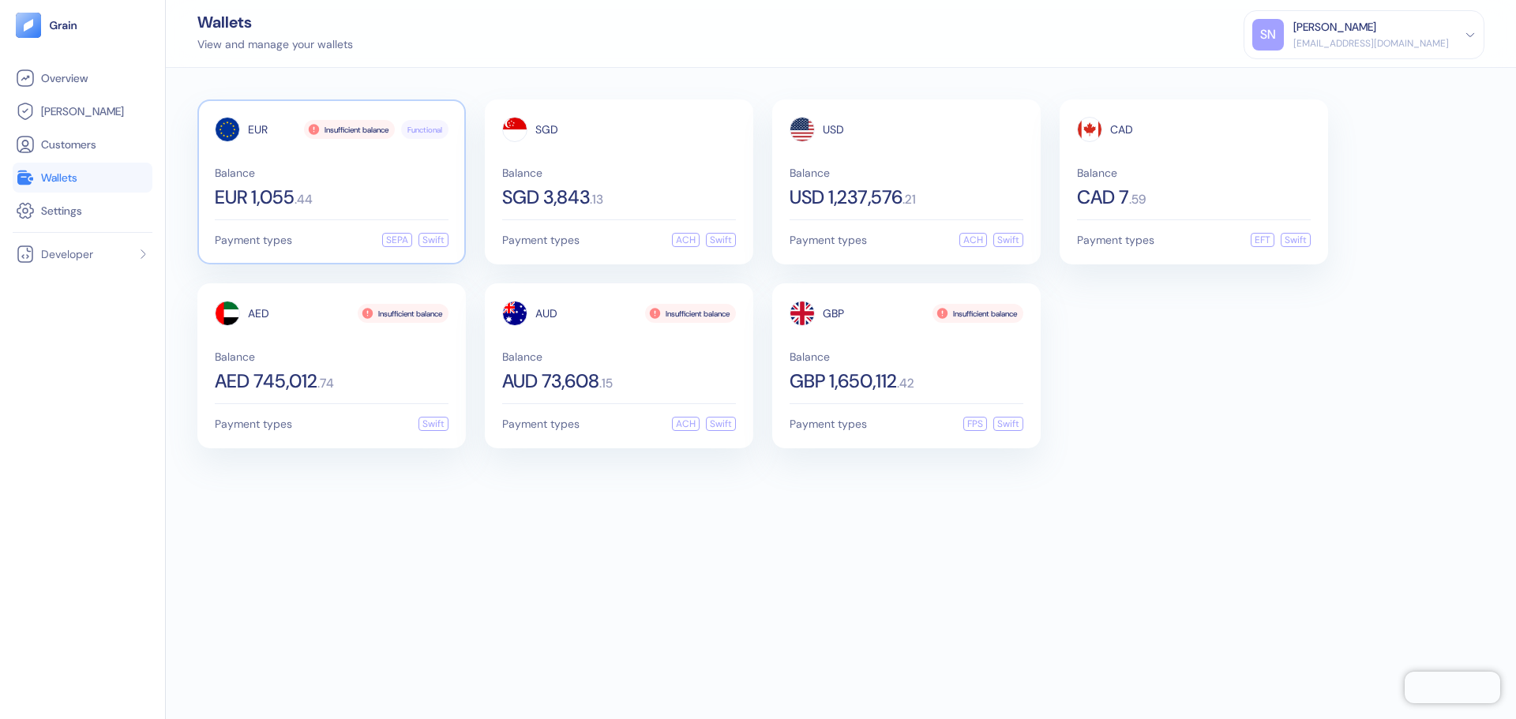
click at [410, 175] on span "Balance" at bounding box center [332, 172] width 234 height 11
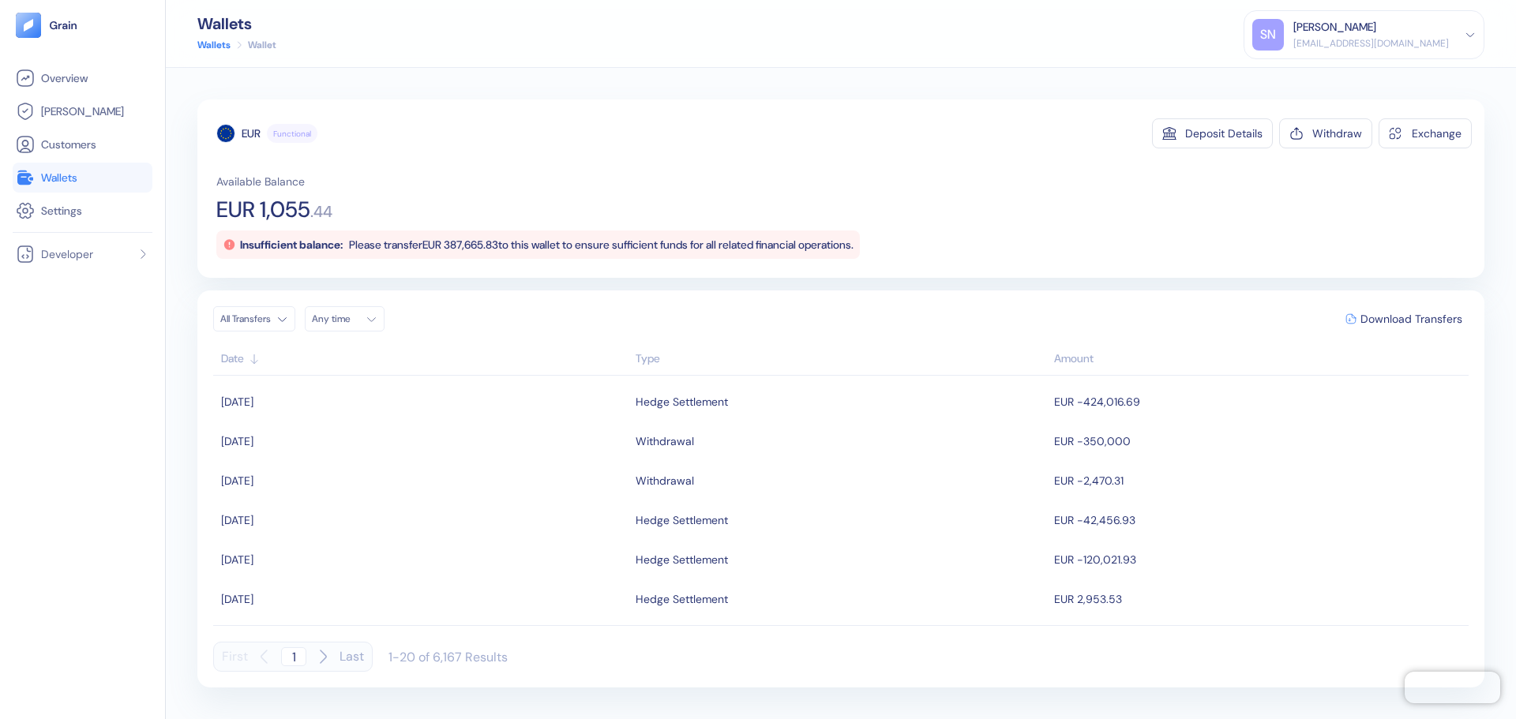
click at [77, 173] on span "Wallets" at bounding box center [59, 178] width 36 height 16
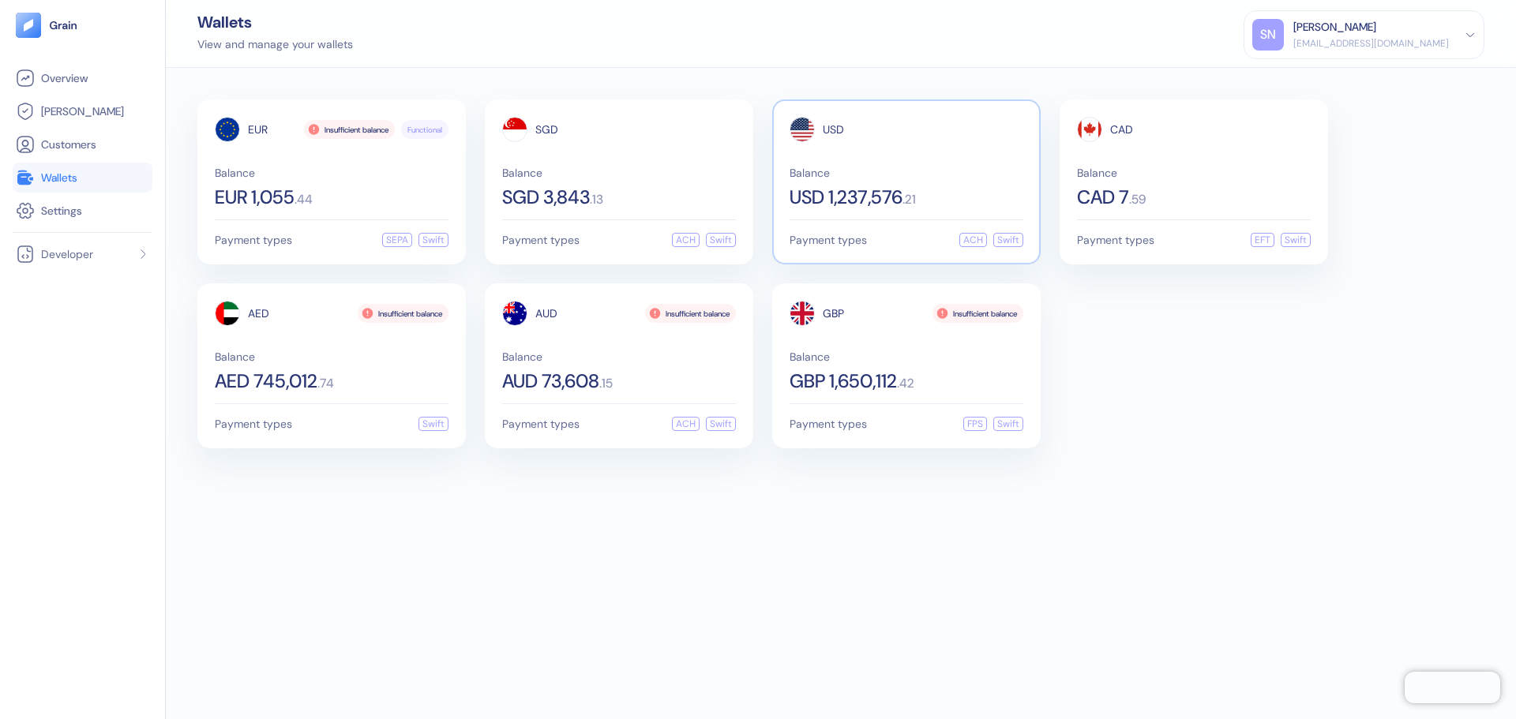
click at [959, 176] on span "Balance" at bounding box center [907, 172] width 234 height 11
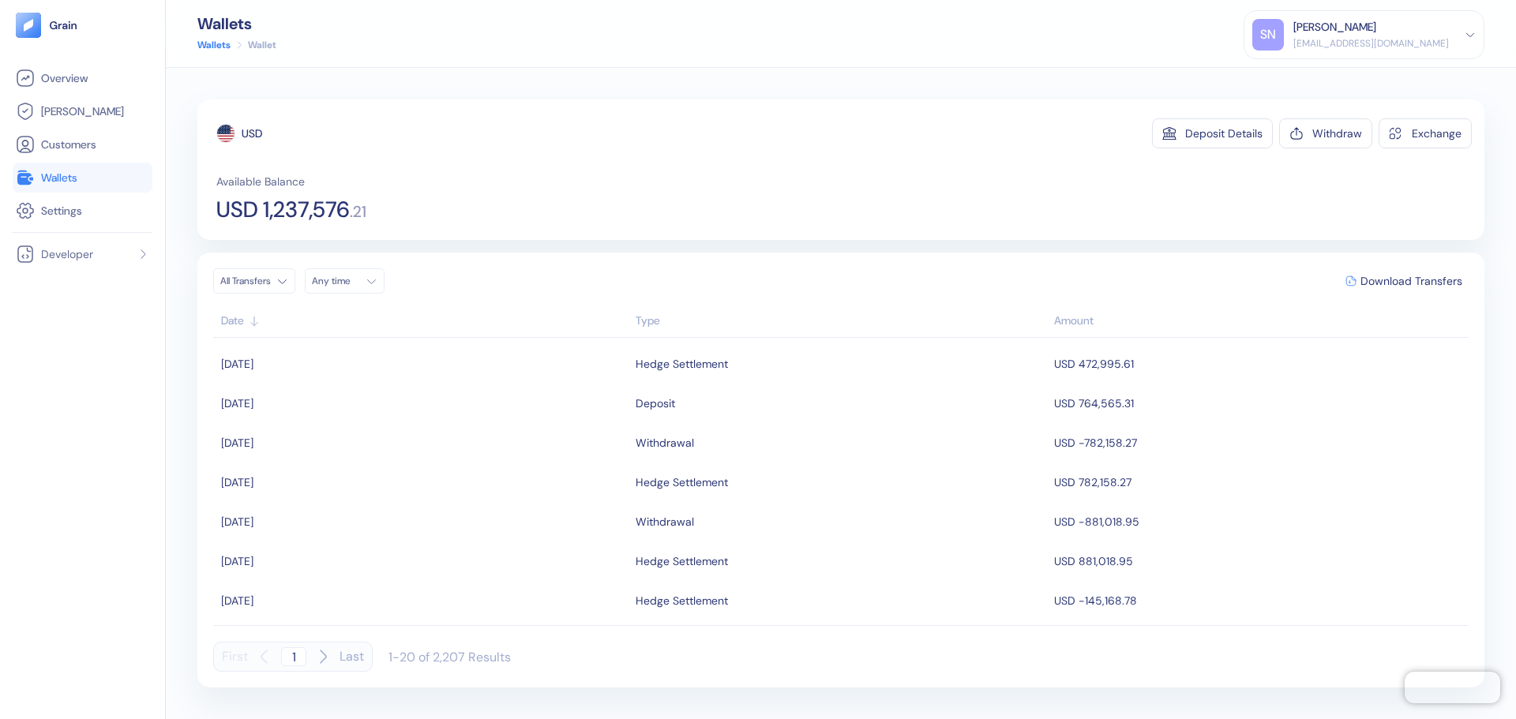
click at [73, 173] on span "Wallets" at bounding box center [59, 178] width 36 height 16
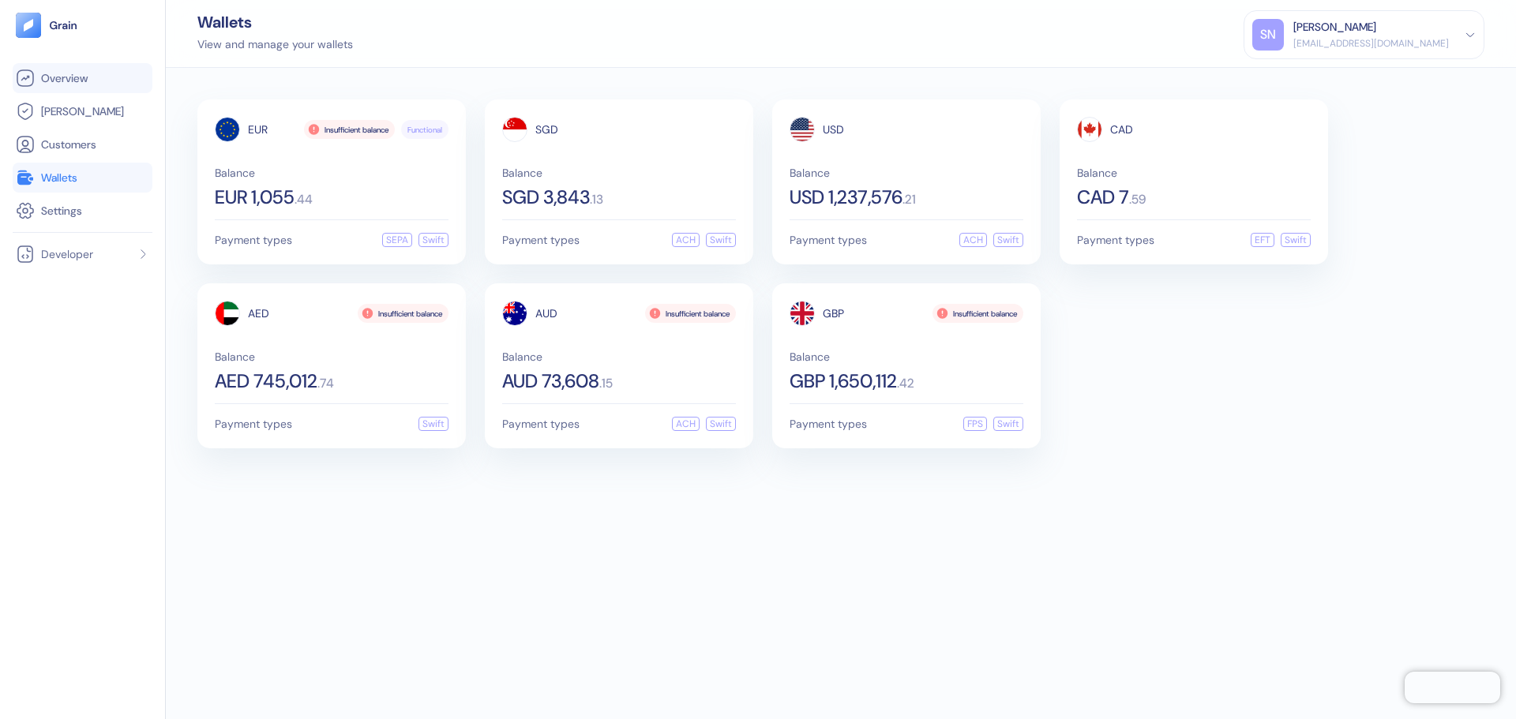
click at [70, 81] on span "Overview" at bounding box center [64, 78] width 47 height 16
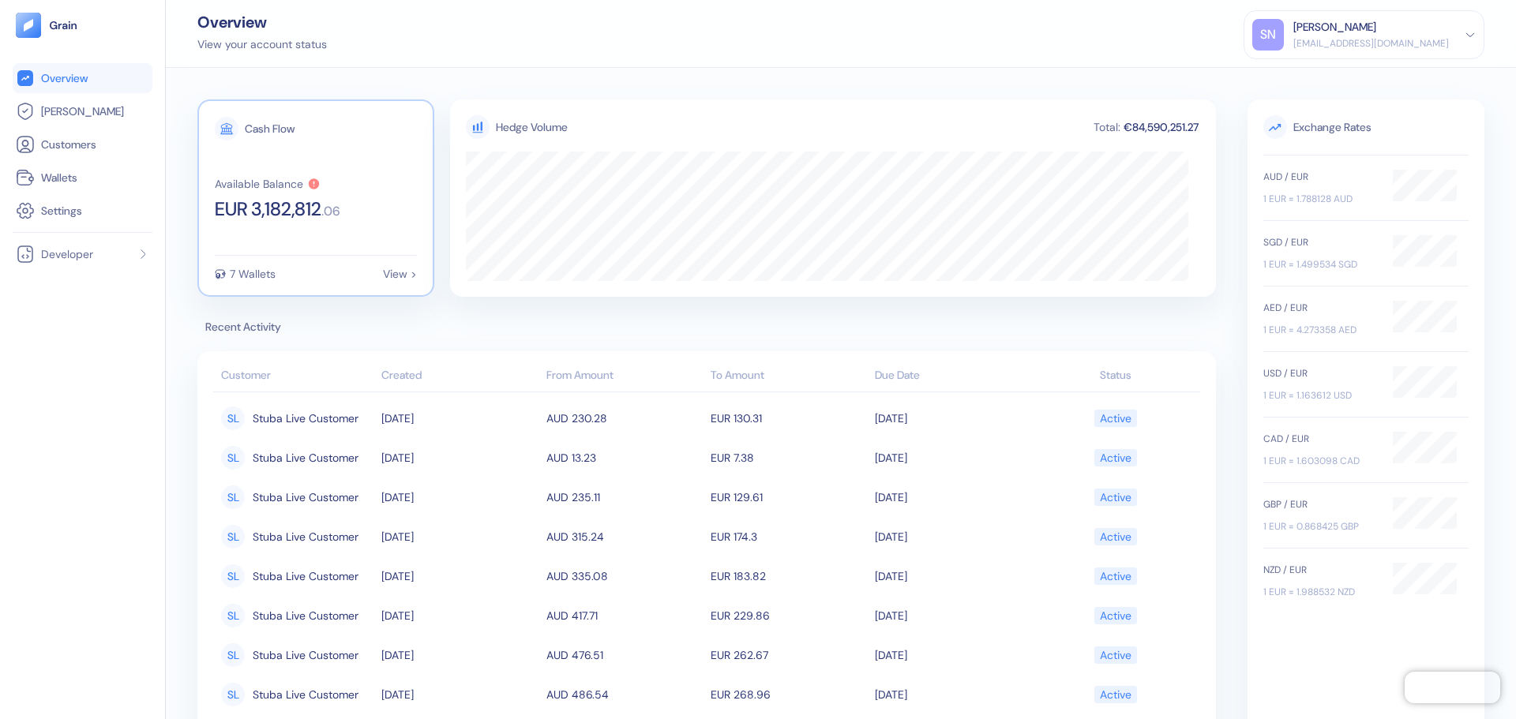
click at [404, 275] on div "View >" at bounding box center [400, 273] width 34 height 11
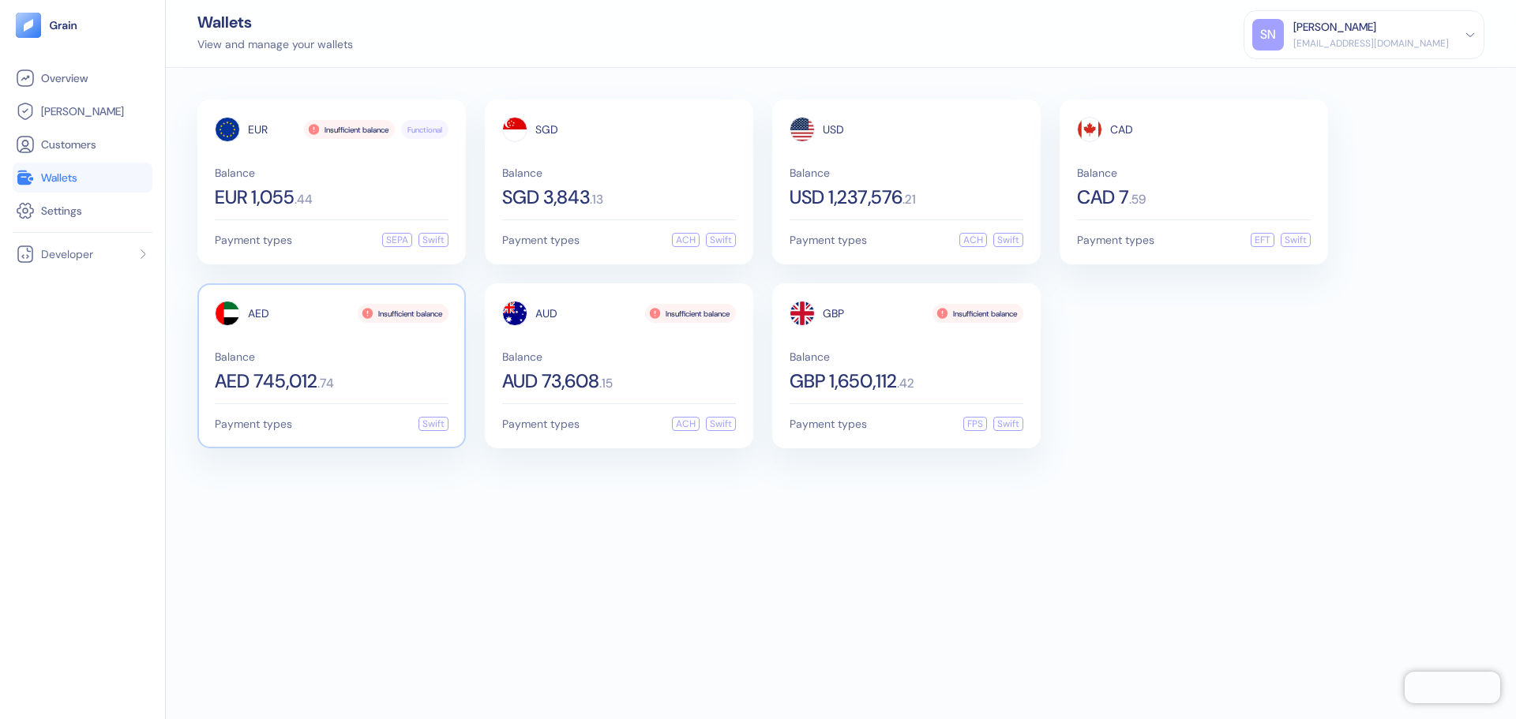
click at [384, 370] on div "Balance AED 745,012 . 74" at bounding box center [332, 370] width 234 height 39
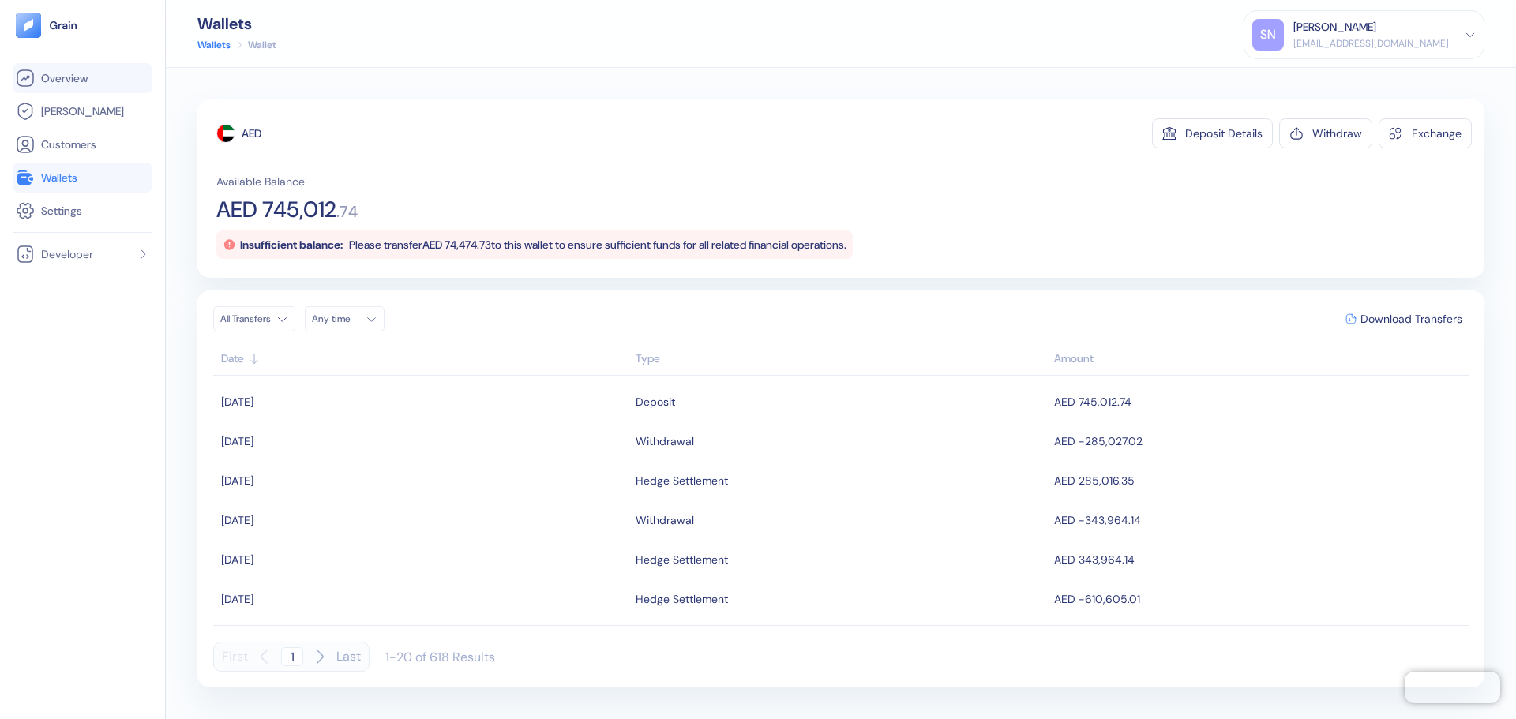
click at [66, 73] on span "Overview" at bounding box center [64, 78] width 47 height 16
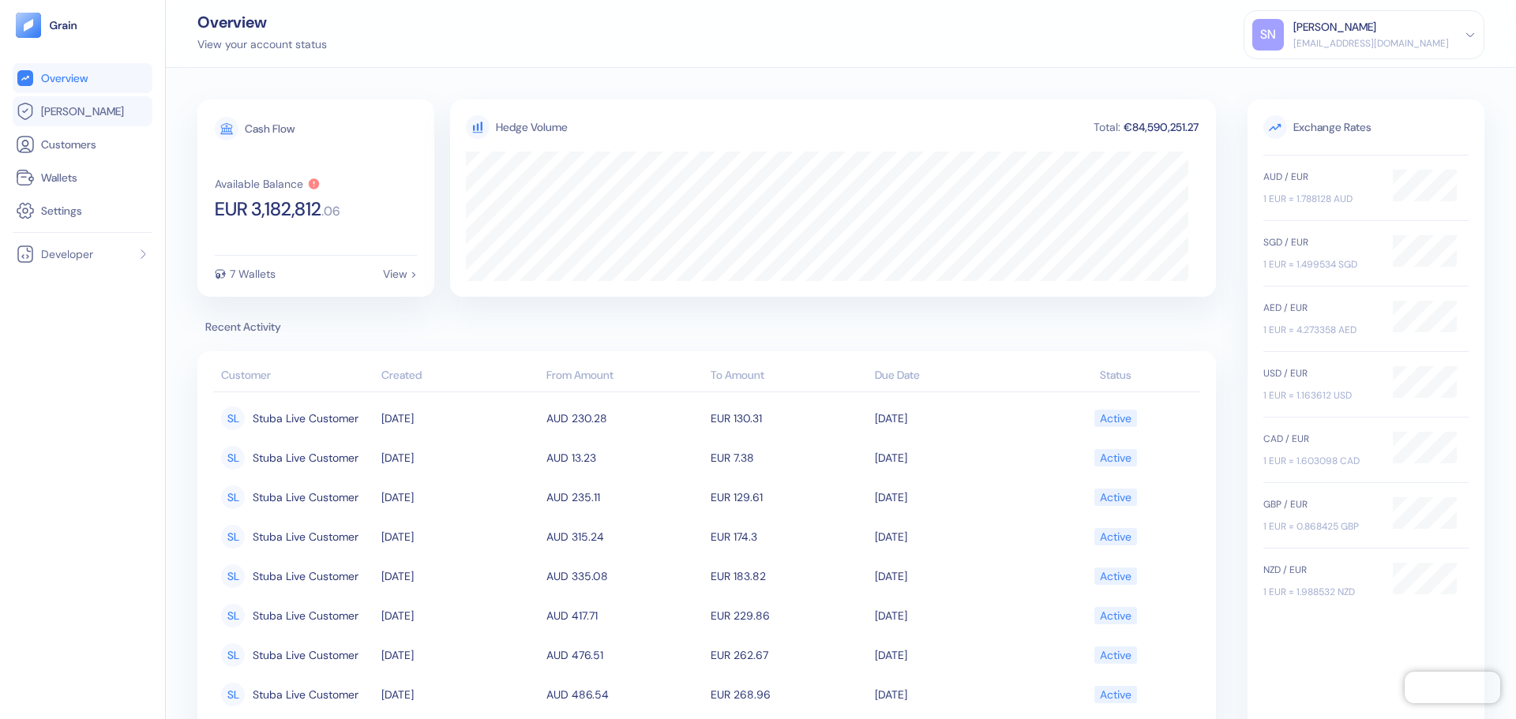
click at [87, 115] on link "[PERSON_NAME]" at bounding box center [82, 111] width 133 height 19
